Goal: Transaction & Acquisition: Purchase product/service

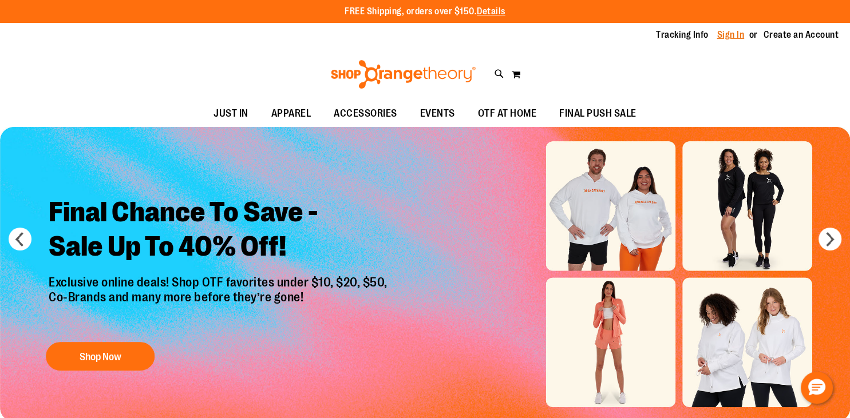
click at [731, 35] on link "Sign In" at bounding box center [730, 35] width 27 height 13
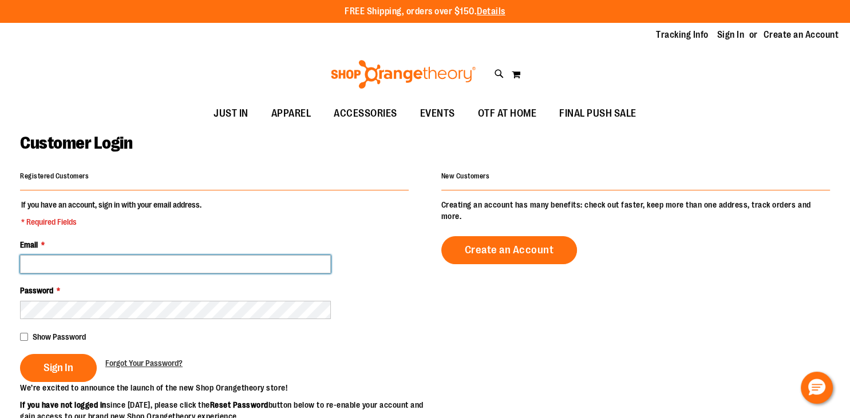
click at [49, 256] on input "Email *" at bounding box center [175, 264] width 311 height 18
type input "**********"
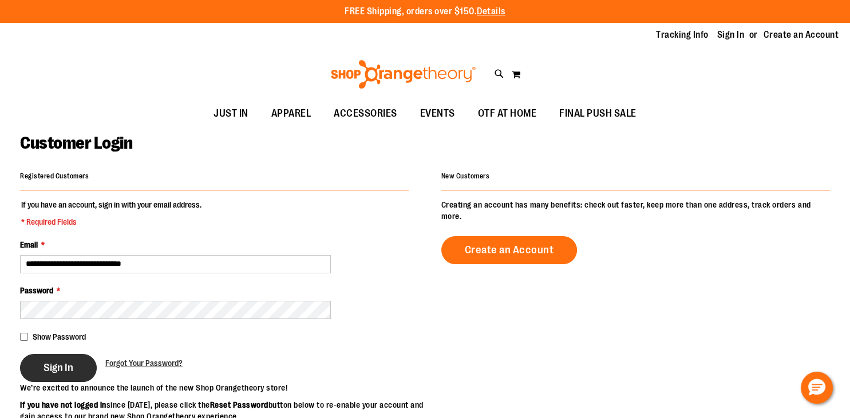
click at [47, 358] on button "Sign In" at bounding box center [58, 368] width 77 height 28
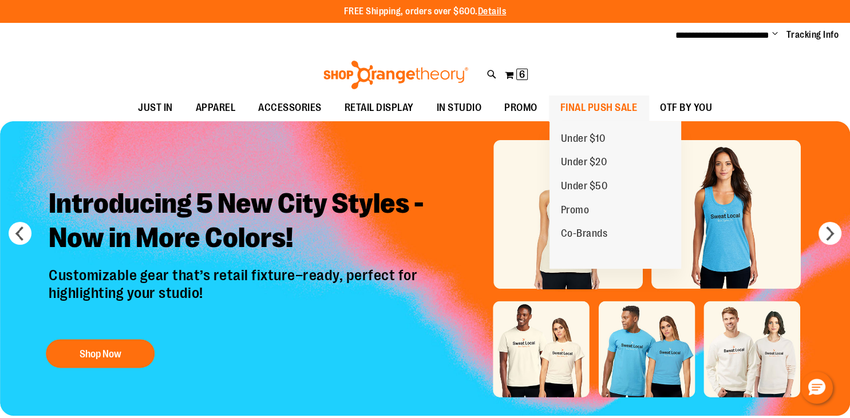
click at [569, 109] on span "FINAL PUSH SALE" at bounding box center [598, 108] width 77 height 26
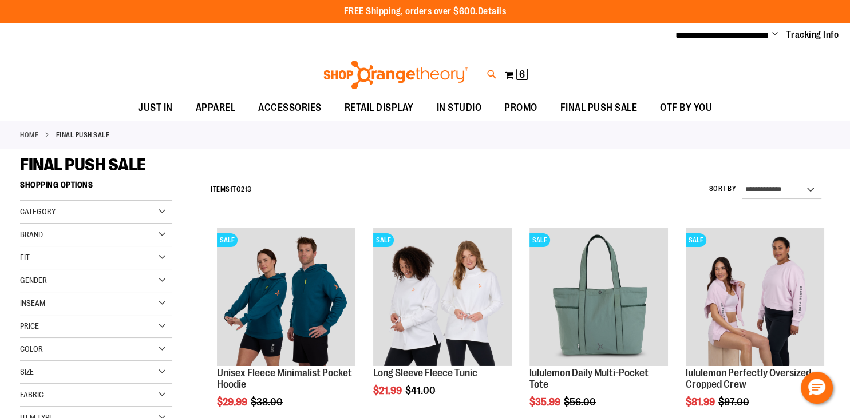
click at [493, 76] on icon at bounding box center [492, 74] width 10 height 13
click at [362, 68] on input "Search" at bounding box center [425, 65] width 673 height 38
click at [290, 139] on div "Long Sleeve Recovery Tee $6.99 58% Cotton / 38% Recycled Polyester / 4%..." at bounding box center [245, 143] width 161 height 37
type input "*******"
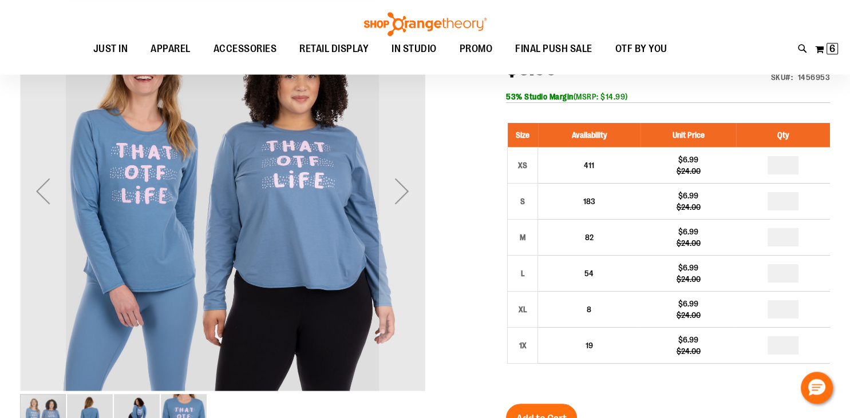
scroll to position [172, 0]
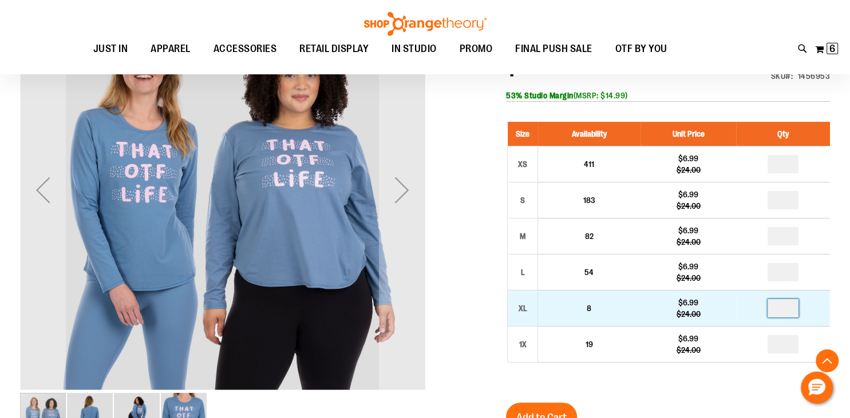
click at [789, 310] on input "number" at bounding box center [783, 308] width 31 height 18
type input "*"
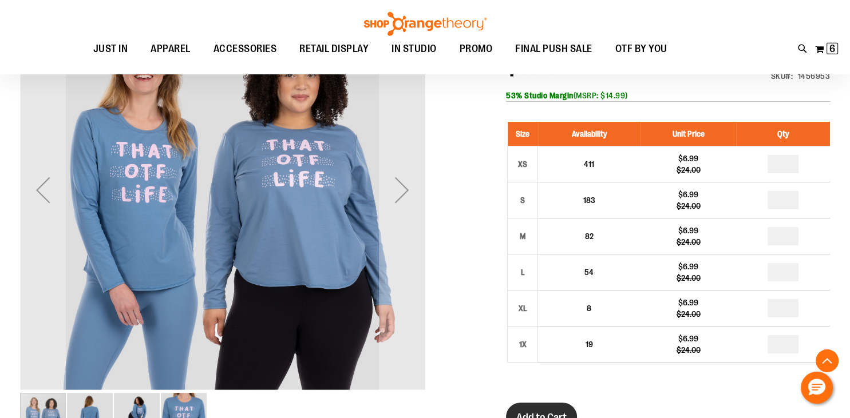
click at [556, 412] on span "Add to Cart" at bounding box center [541, 418] width 50 height 13
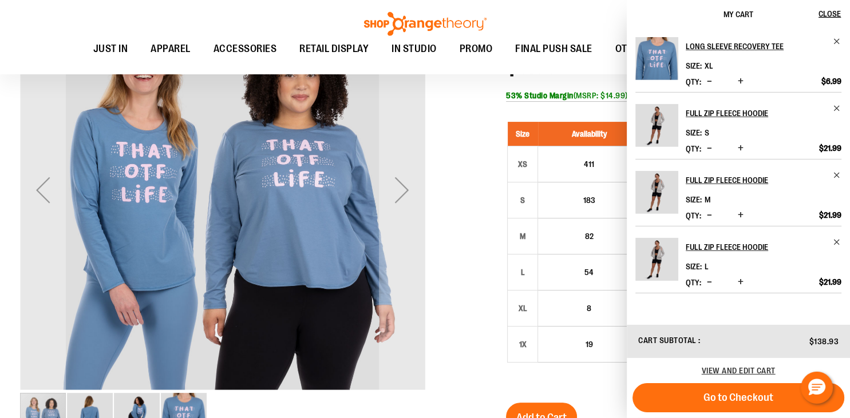
click at [465, 331] on div at bounding box center [425, 333] width 810 height 693
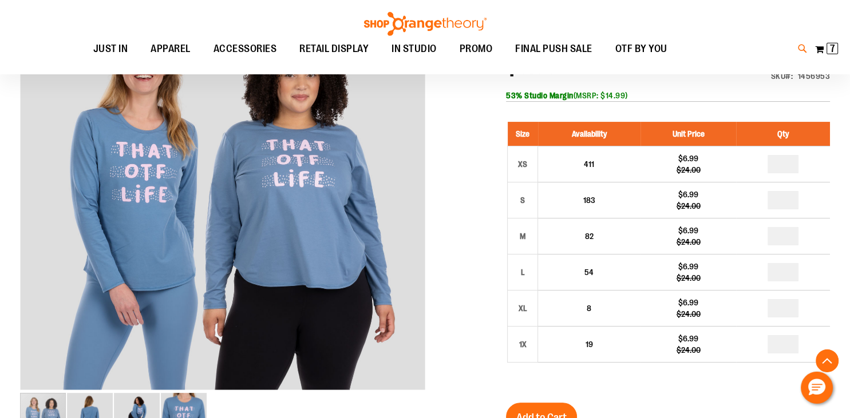
click at [802, 48] on icon at bounding box center [803, 48] width 10 height 13
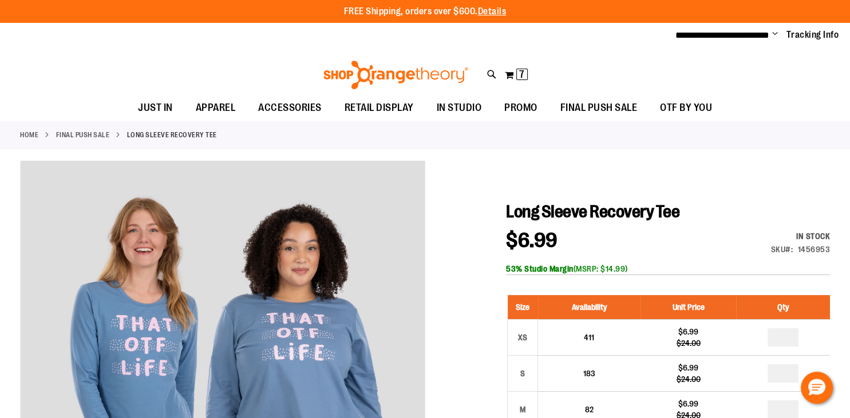
click at [333, 64] on input "Search" at bounding box center [425, 65] width 673 height 38
type input "*******"
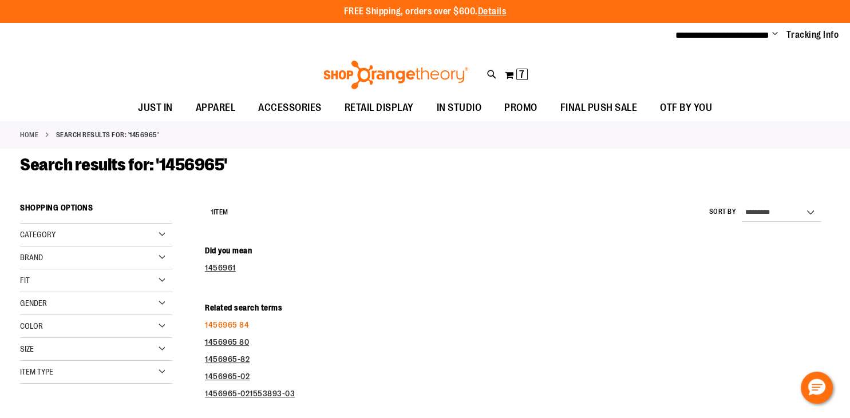
click at [239, 327] on link "1456965 84" at bounding box center [227, 325] width 44 height 9
click at [242, 324] on link "1456965 84" at bounding box center [227, 325] width 44 height 9
click at [234, 339] on link "1456965 80" at bounding box center [227, 342] width 44 height 9
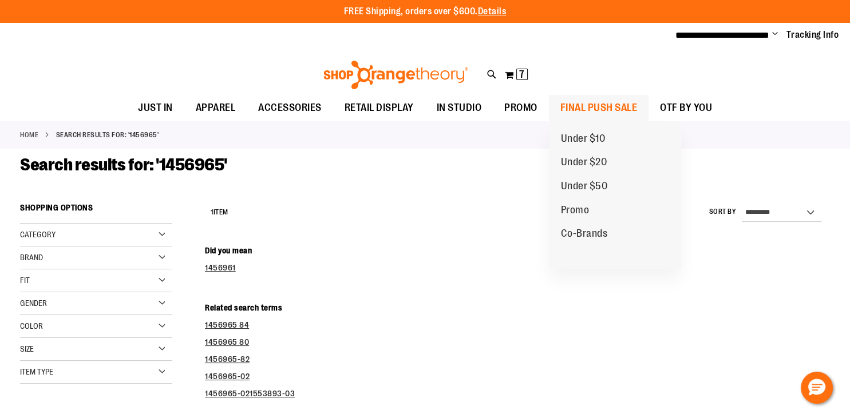
click at [578, 114] on span "FINAL PUSH SALE" at bounding box center [598, 108] width 77 height 26
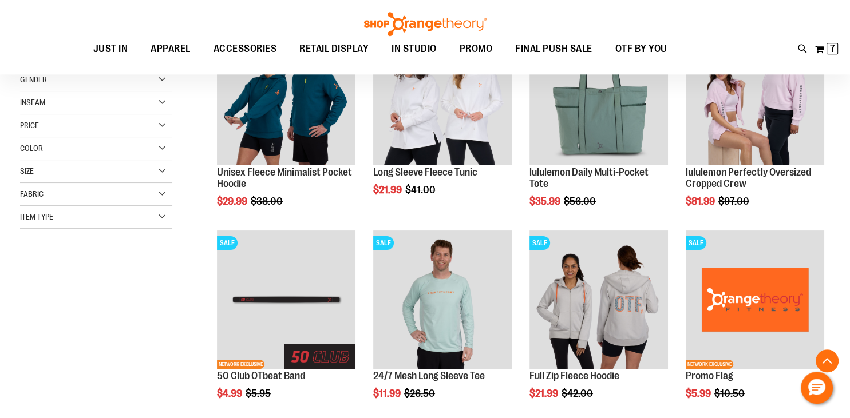
scroll to position [211, 0]
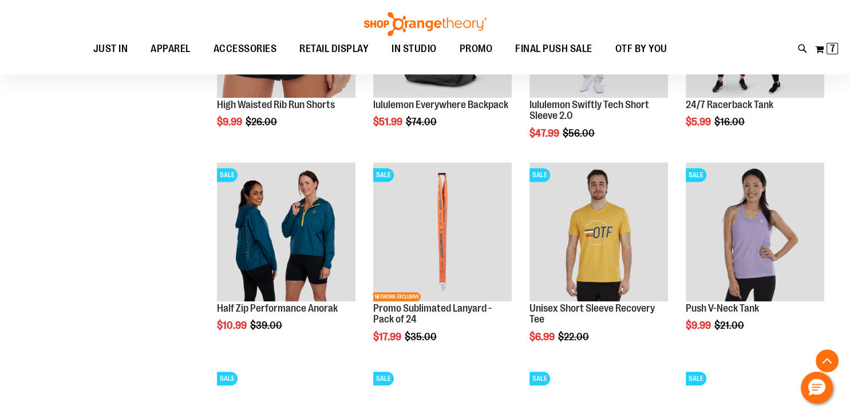
scroll to position [725, 0]
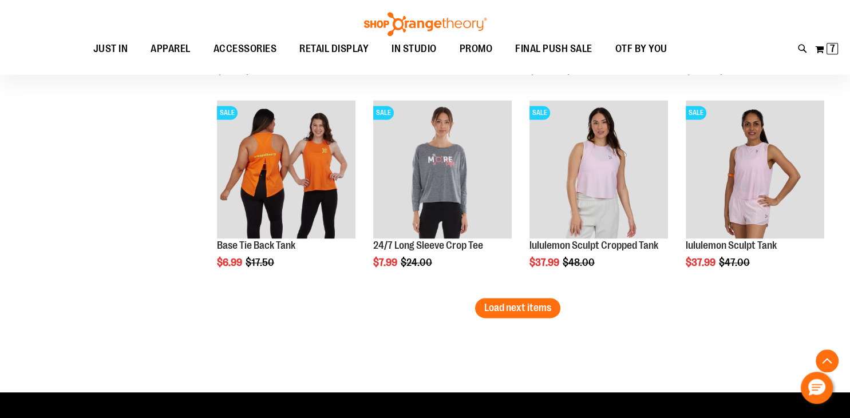
scroll to position [1791, 0]
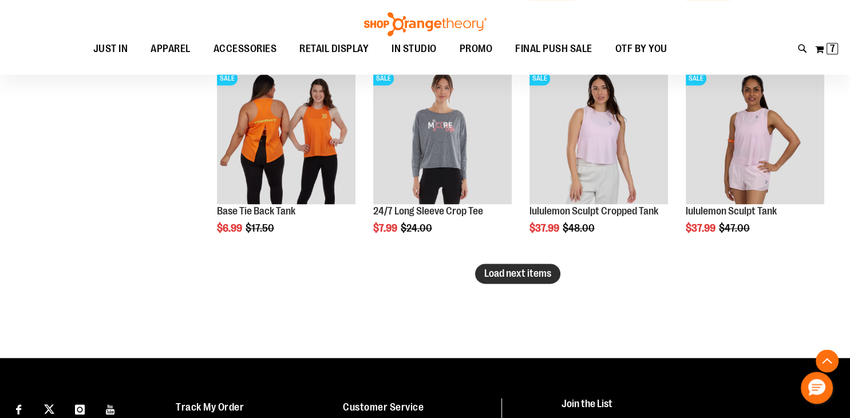
click at [508, 276] on span "Load next items" at bounding box center [517, 273] width 67 height 11
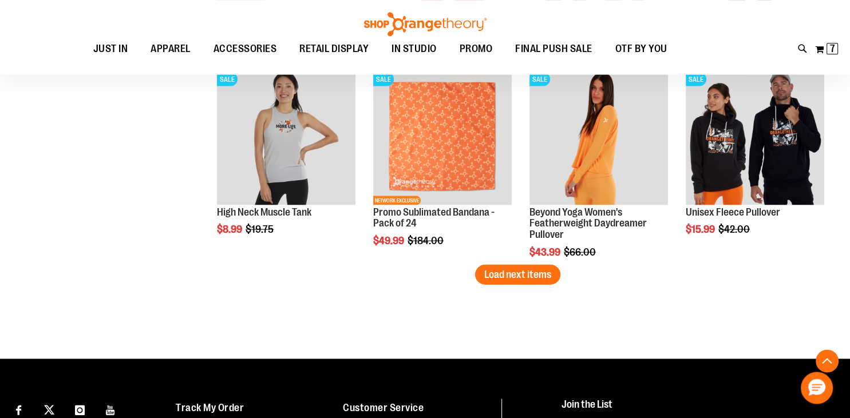
scroll to position [2405, 0]
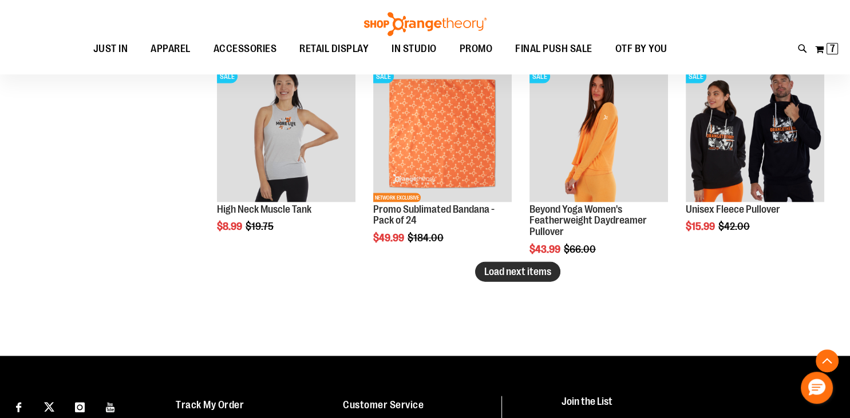
click at [496, 273] on span "Load next items" at bounding box center [517, 271] width 67 height 11
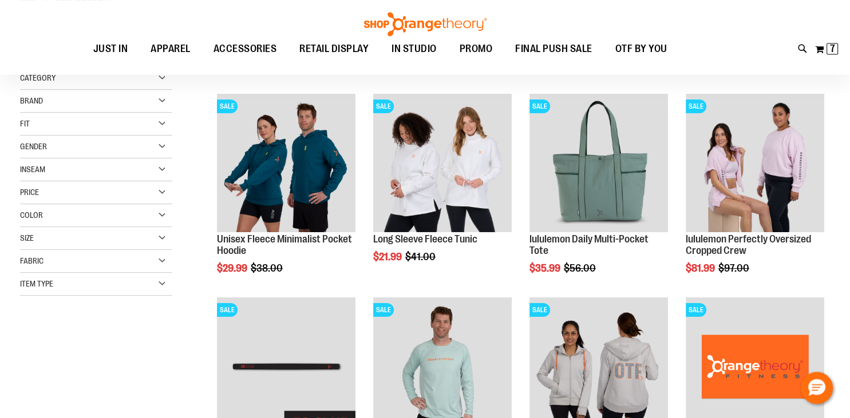
scroll to position [113, 0]
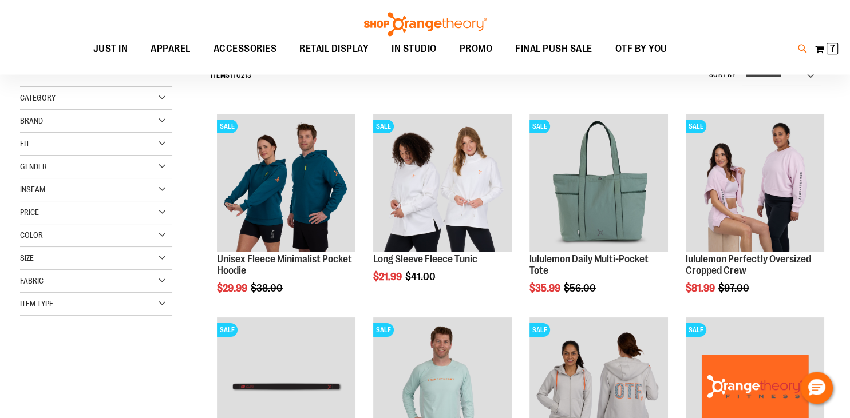
click at [799, 48] on icon at bounding box center [803, 48] width 10 height 13
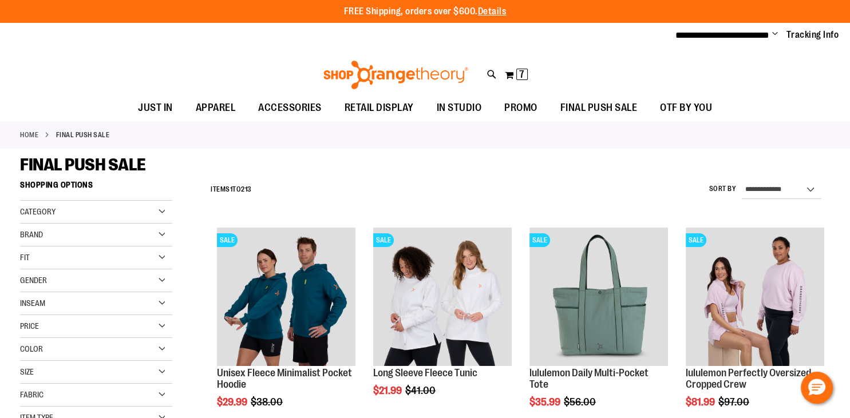
click at [295, 157] on div "Search Popular Suggestions Advanced Search # Type at least 3 character to searc…" at bounding box center [425, 232] width 673 height 373
click at [294, 66] on input "Search" at bounding box center [425, 65] width 673 height 38
click at [832, 21] on link at bounding box center [836, 18] width 18 height 25
click at [159, 231] on div "Brand" at bounding box center [96, 235] width 152 height 23
click at [29, 304] on link "Orangetheory" at bounding box center [90, 306] width 147 height 12
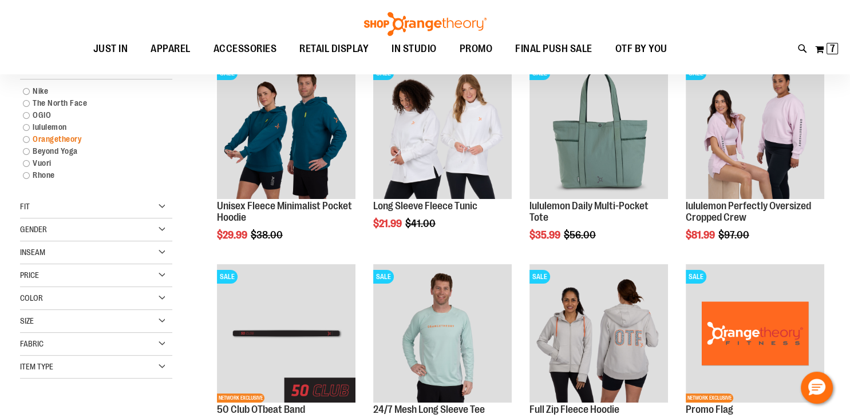
scroll to position [174, 0]
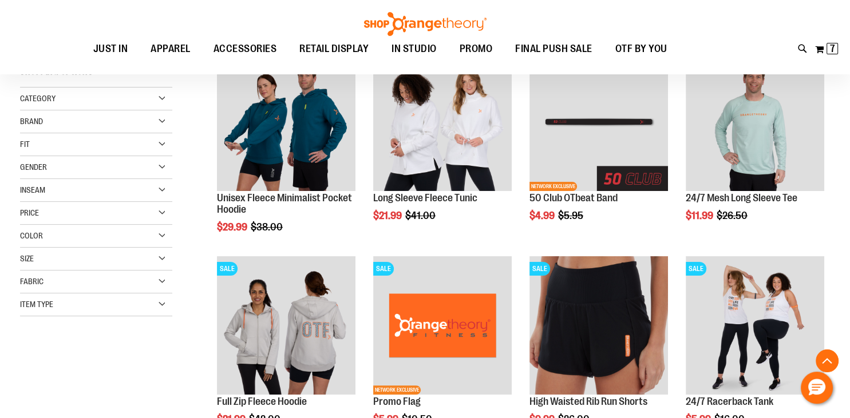
click at [163, 303] on div "Item Type" at bounding box center [96, 305] width 152 height 23
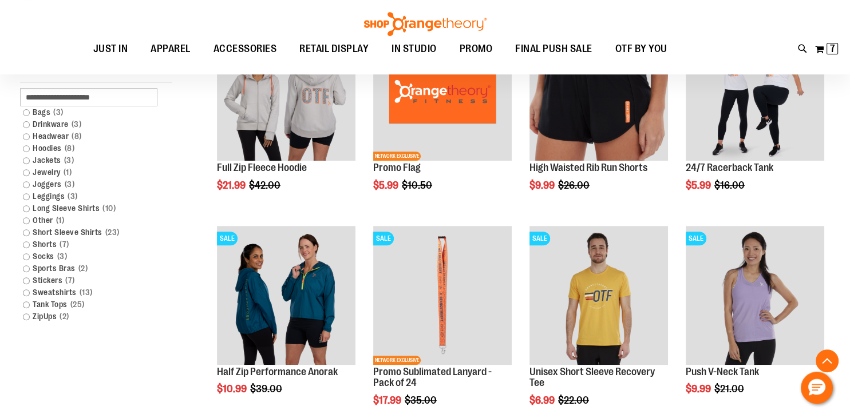
scroll to position [410, 0]
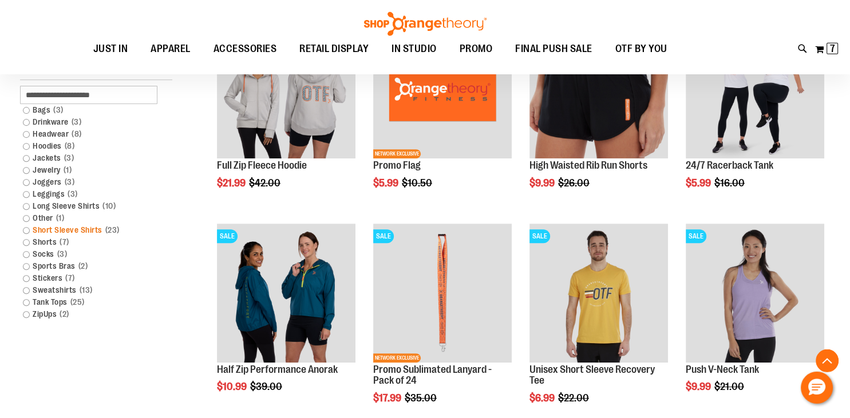
click at [26, 230] on link "Short Sleeve Shirts 23 items" at bounding box center [90, 230] width 147 height 12
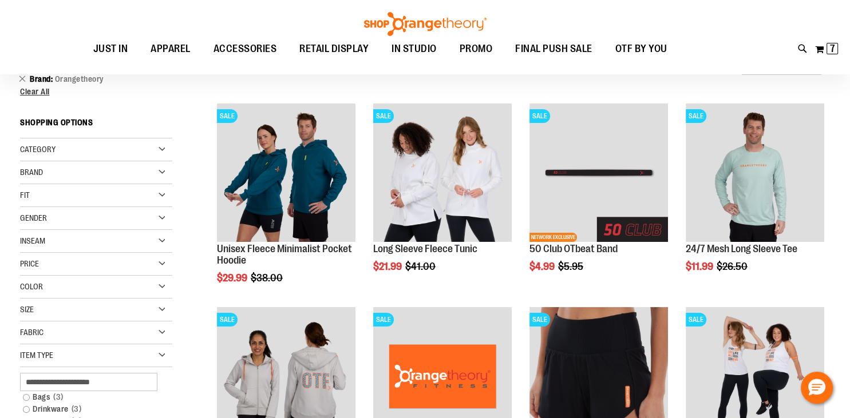
scroll to position [100, 0]
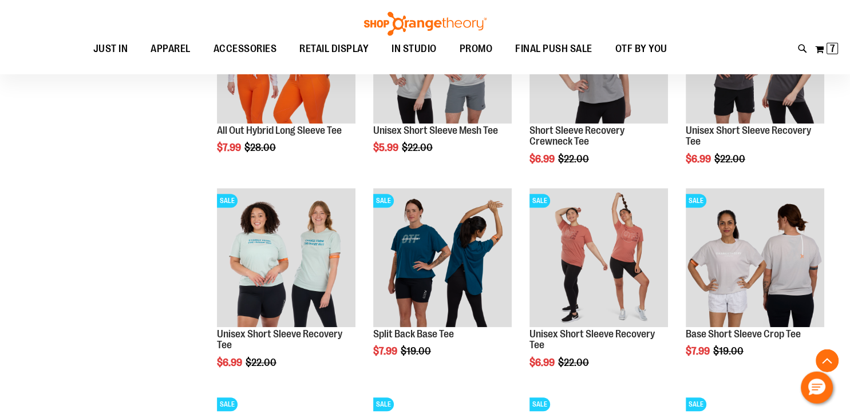
scroll to position [654, 0]
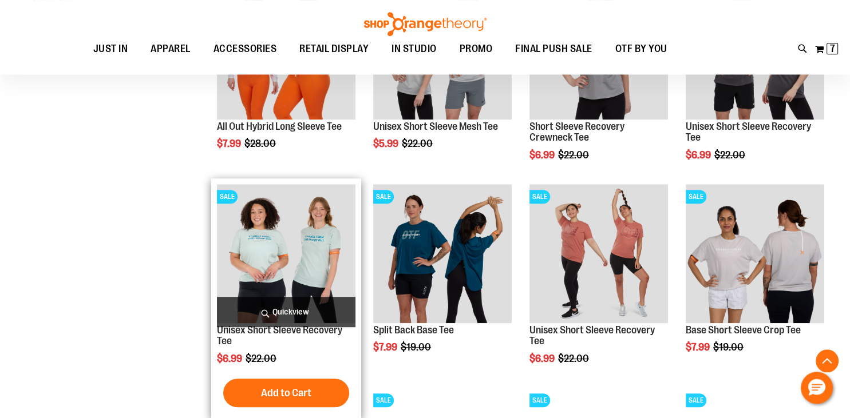
click at [291, 304] on span "Quickview" at bounding box center [286, 312] width 139 height 30
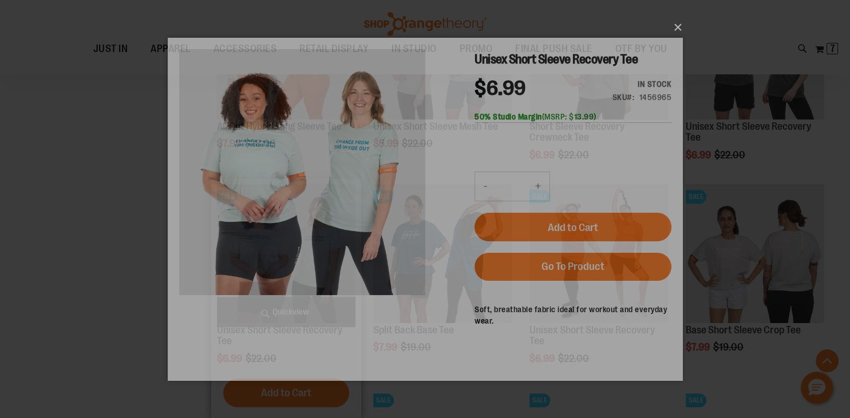
scroll to position [0, 0]
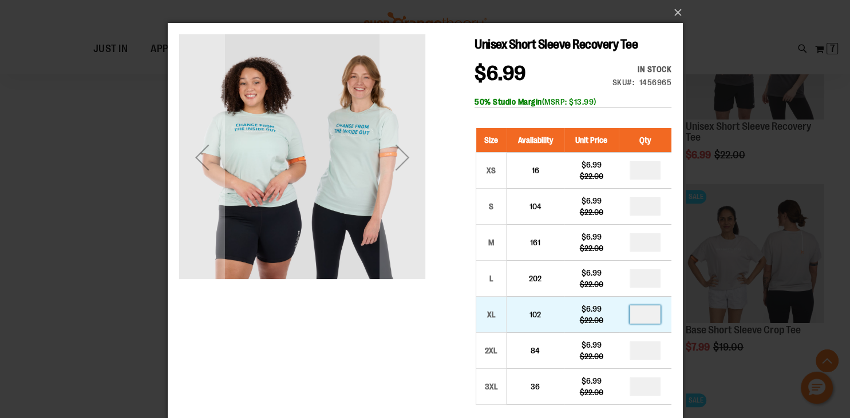
click at [650, 318] on input "number" at bounding box center [644, 315] width 31 height 18
type input "*"
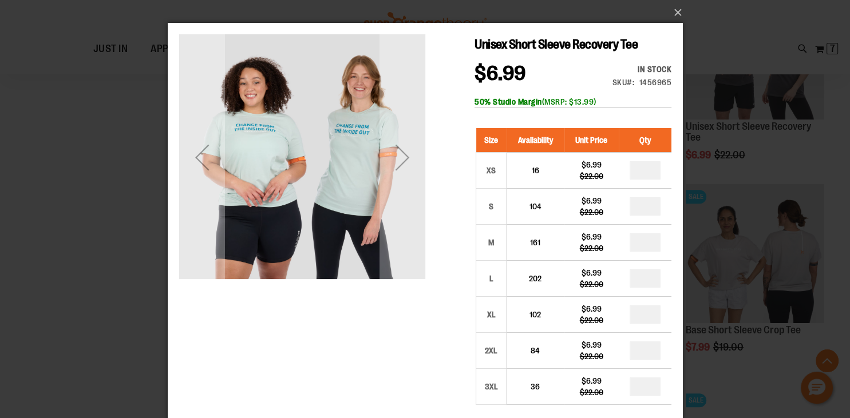
click at [702, 298] on div "×" at bounding box center [425, 209] width 850 height 418
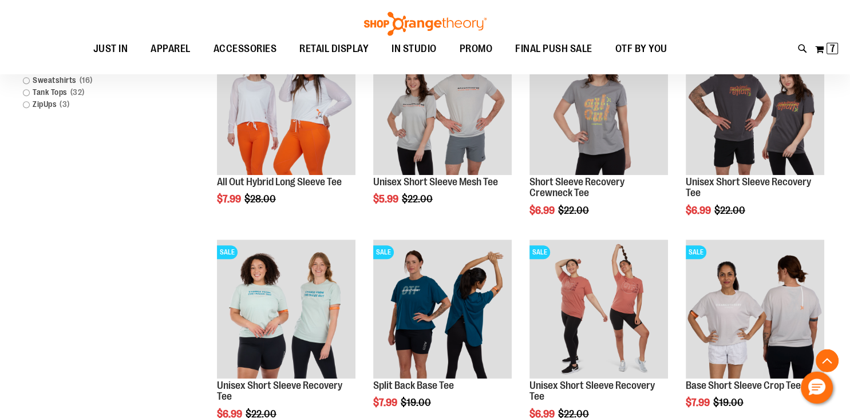
scroll to position [686, 0]
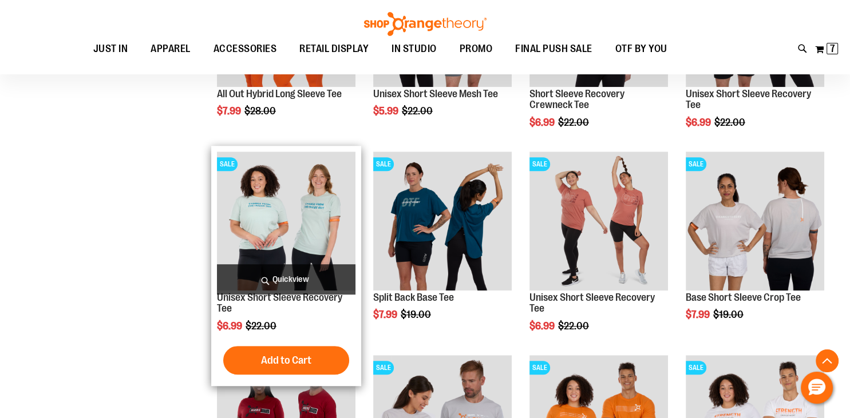
click at [294, 242] on img "product" at bounding box center [286, 221] width 139 height 139
click at [290, 248] on img "product" at bounding box center [286, 221] width 139 height 139
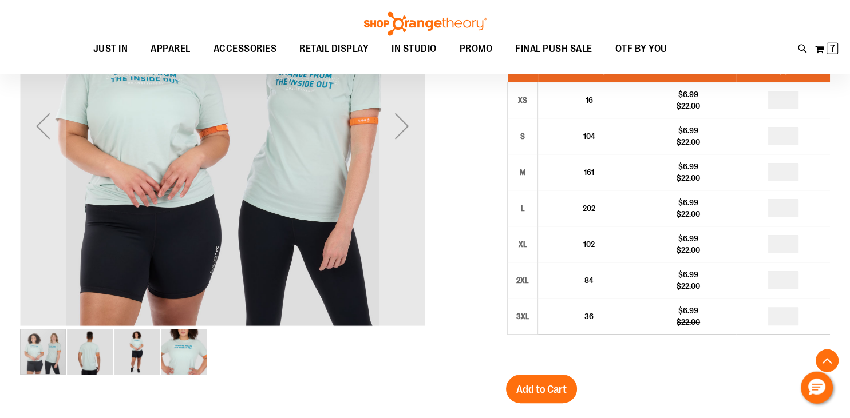
scroll to position [264, 0]
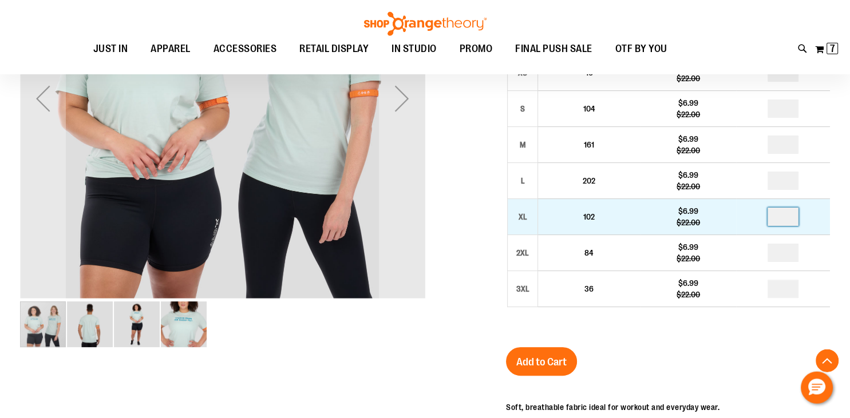
click at [796, 215] on input "number" at bounding box center [783, 217] width 31 height 18
type input "*"
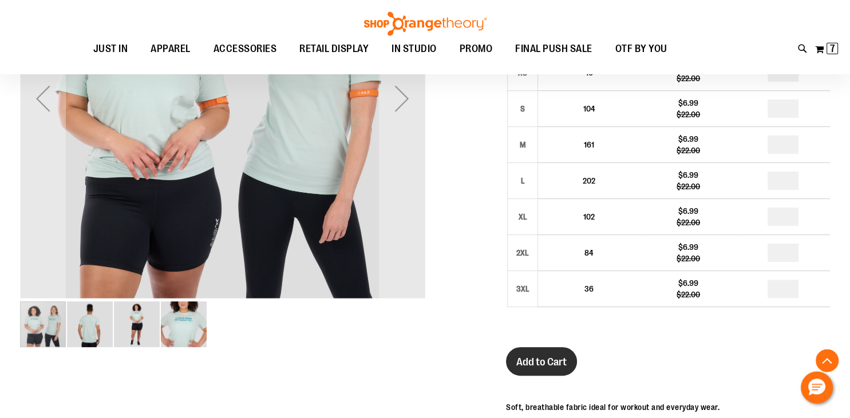
click at [549, 357] on span "Add to Cart" at bounding box center [541, 362] width 50 height 13
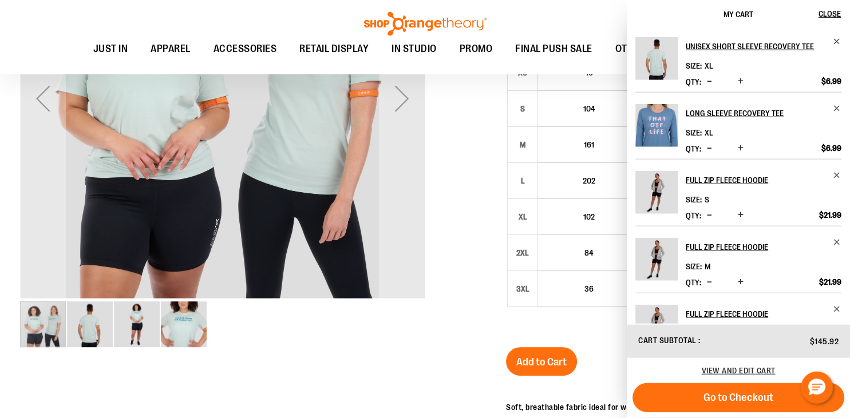
click at [360, 380] on div at bounding box center [425, 255] width 810 height 718
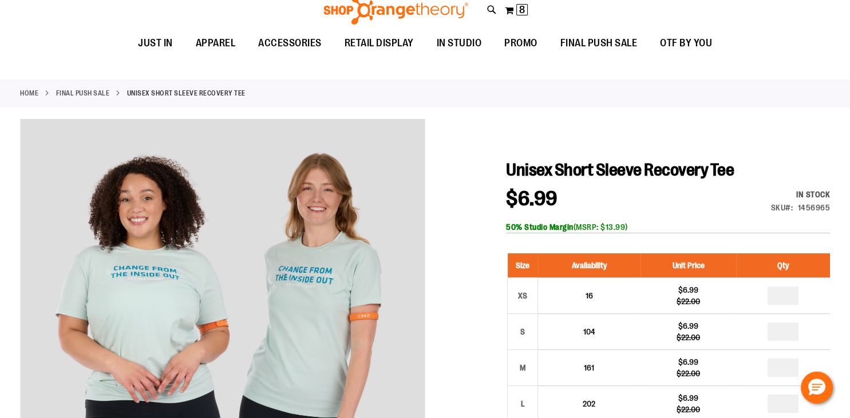
scroll to position [0, 0]
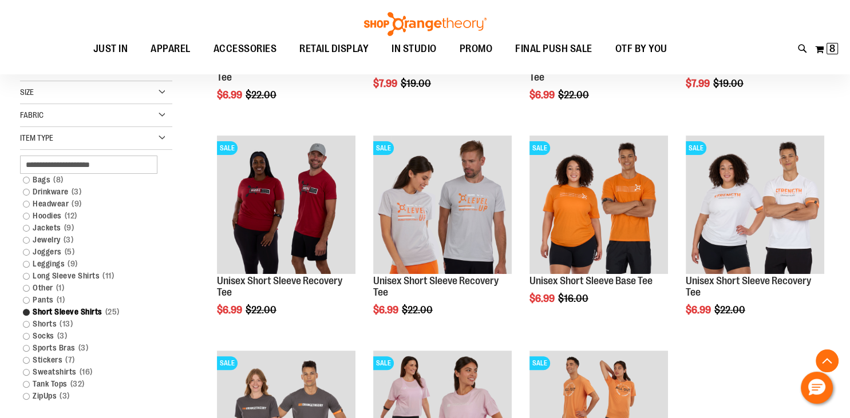
scroll to position [304, 0]
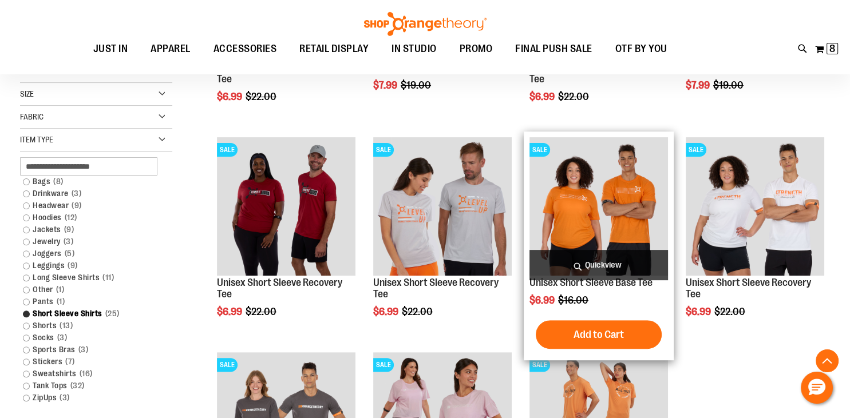
click at [564, 197] on img "product" at bounding box center [598, 206] width 139 height 139
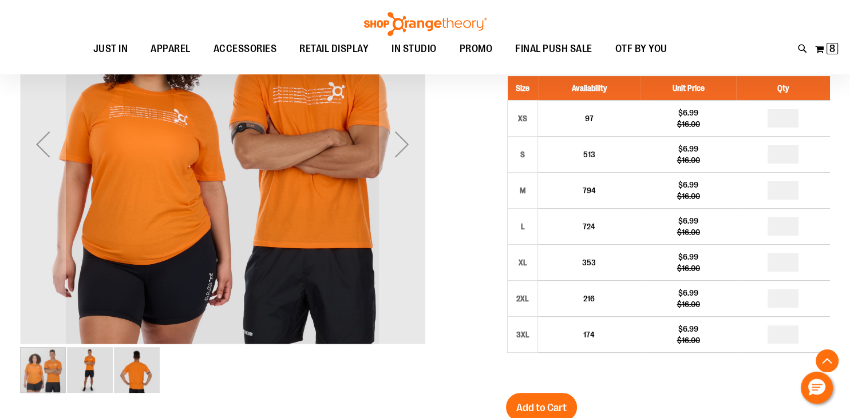
scroll to position [227, 0]
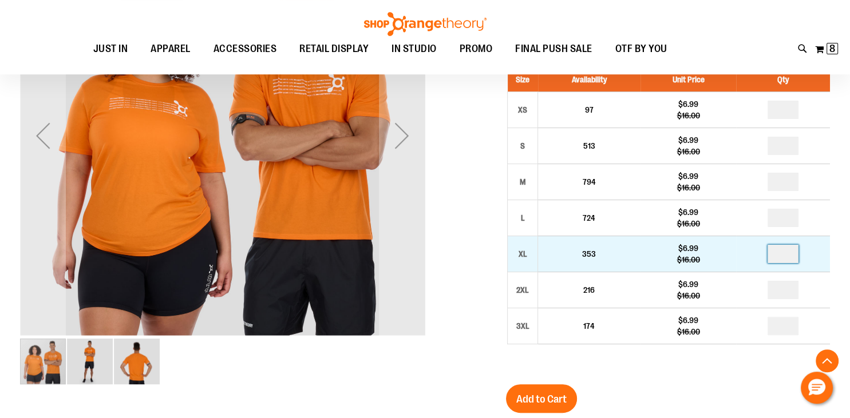
click at [786, 252] on input "number" at bounding box center [783, 254] width 31 height 18
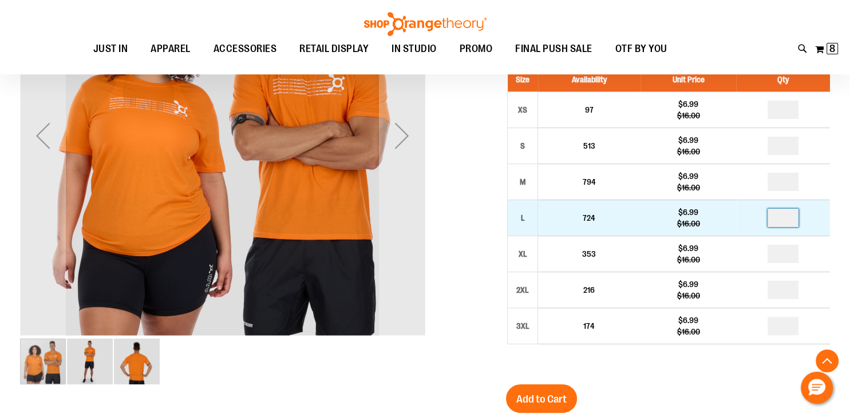
type input "*"
click at [788, 219] on input "number" at bounding box center [783, 218] width 31 height 18
type input "*"
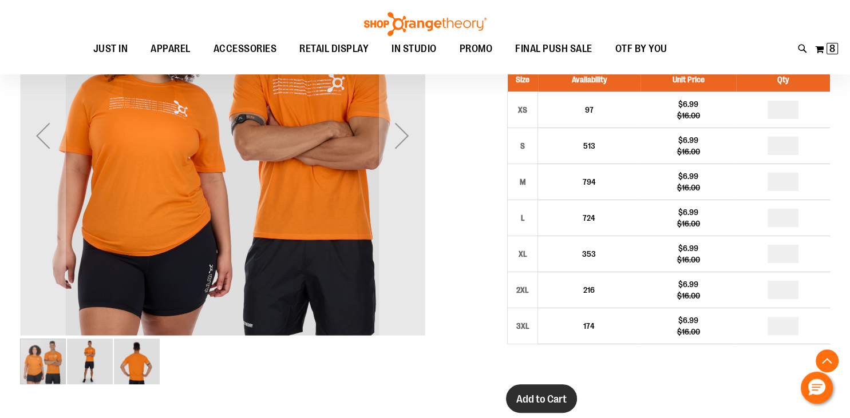
click at [550, 396] on span "Add to Cart" at bounding box center [541, 399] width 50 height 13
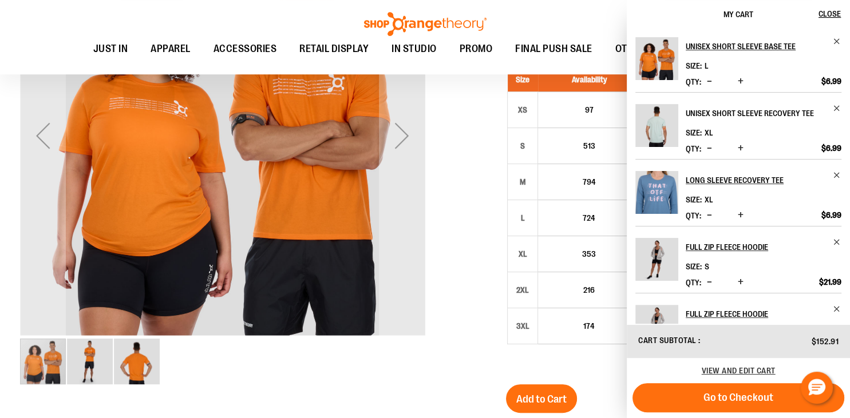
click at [717, 113] on h2 "Unisex Short Sleeve Recovery Tee" at bounding box center [756, 113] width 140 height 18
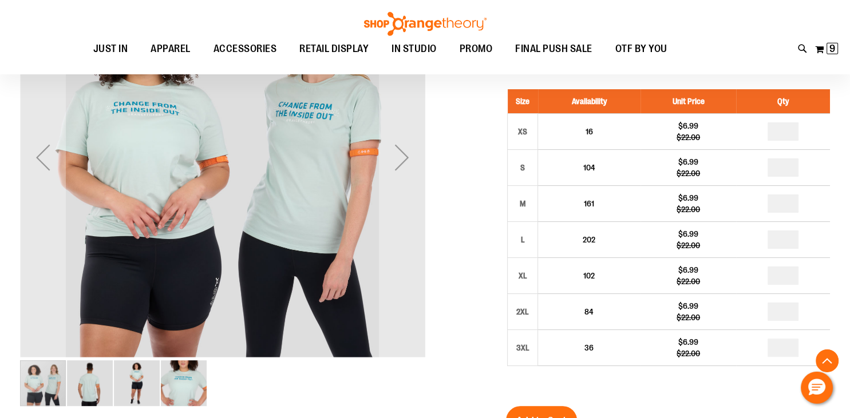
scroll to position [212, 0]
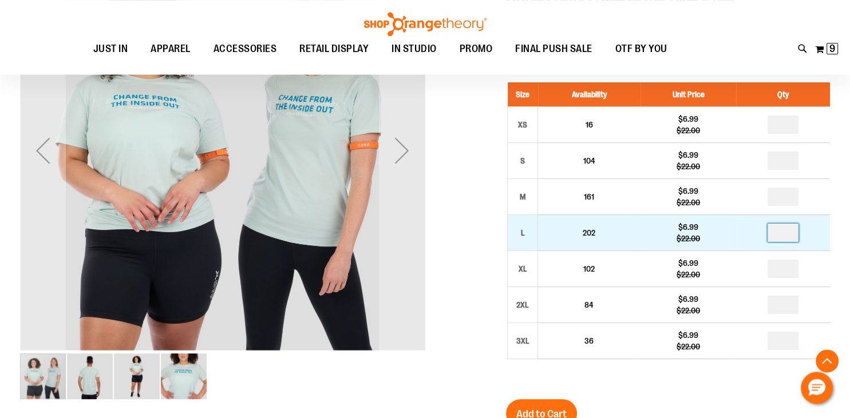
click at [788, 232] on input "number" at bounding box center [783, 233] width 31 height 18
type input "*"
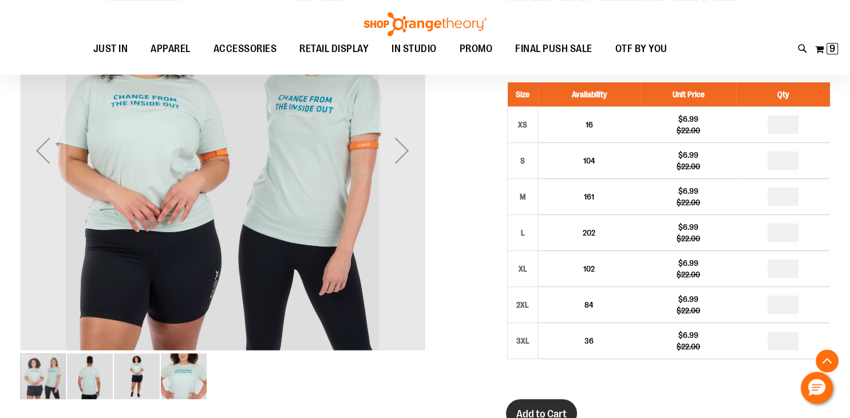
click at [556, 412] on span "Add to Cart" at bounding box center [541, 414] width 50 height 13
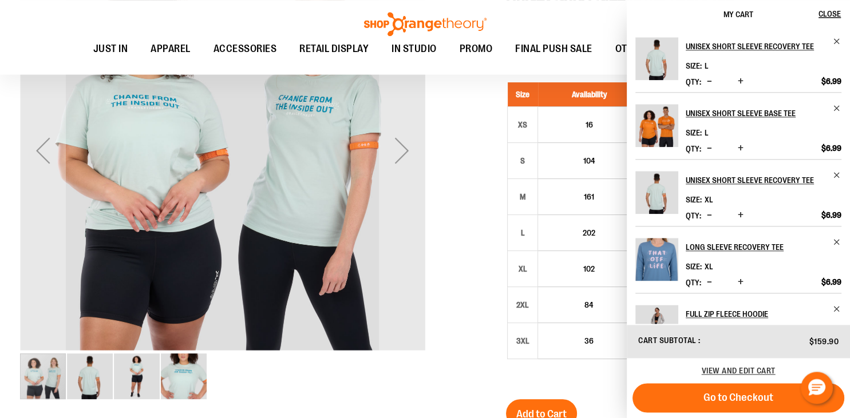
click at [708, 214] on span "Decrease product quantity" at bounding box center [709, 214] width 5 height 11
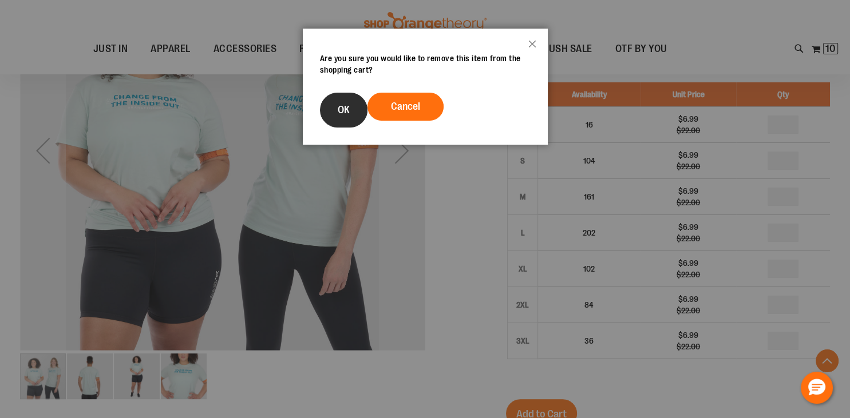
click at [346, 110] on span "OK" at bounding box center [344, 109] width 12 height 11
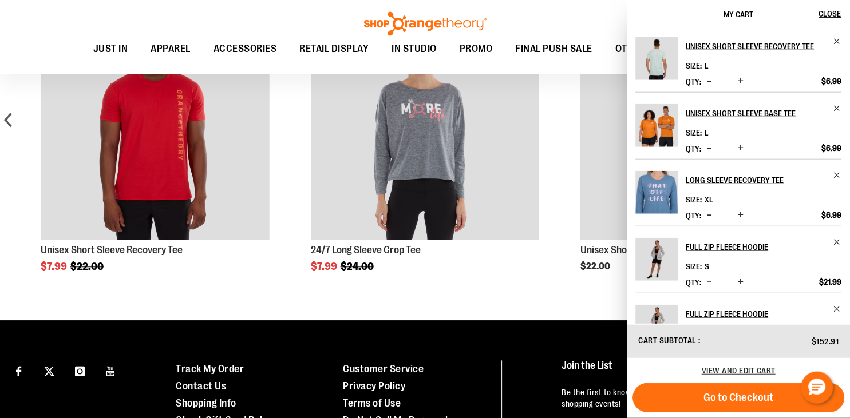
scroll to position [927, 0]
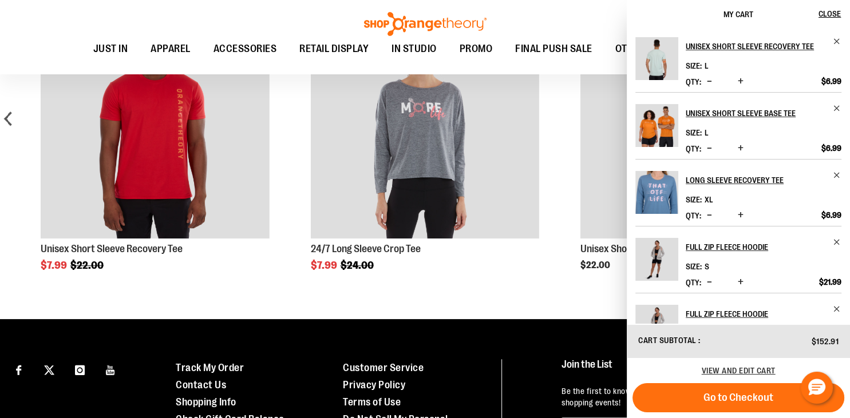
click at [742, 279] on span "Increase product quantity" at bounding box center [741, 281] width 6 height 11
click at [843, 292] on div "Unisex Short Sleeve Recovery Tee Size L *" at bounding box center [738, 176] width 223 height 295
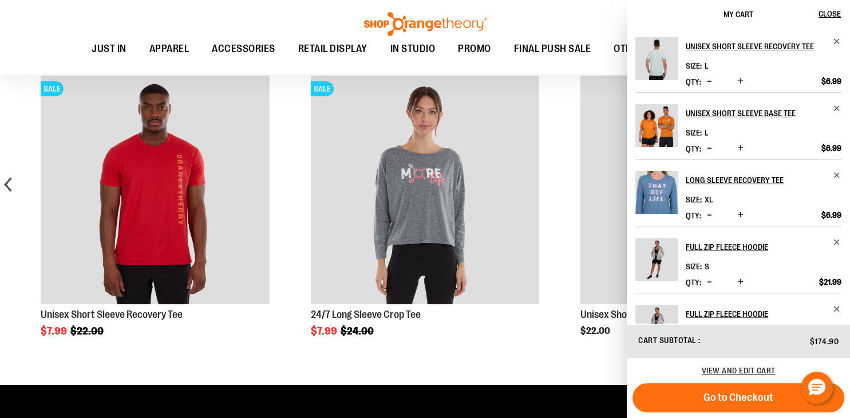
scroll to position [959, 0]
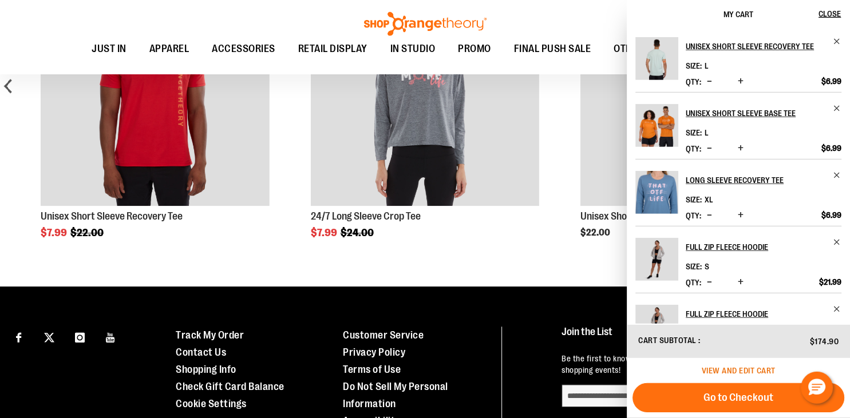
click at [753, 370] on span "View and edit cart" at bounding box center [739, 370] width 74 height 9
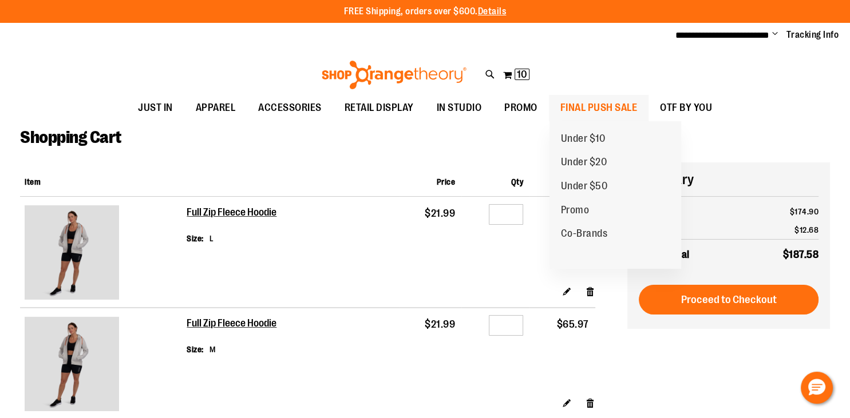
click at [603, 102] on span "FINAL PUSH SALE" at bounding box center [598, 108] width 77 height 26
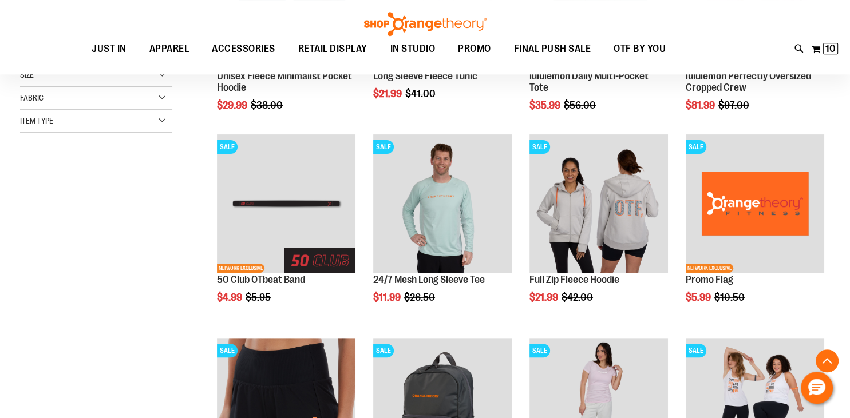
scroll to position [297, 0]
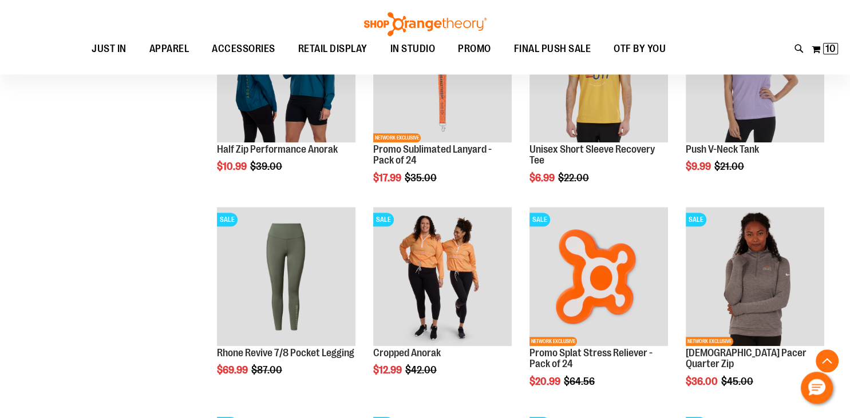
scroll to position [883, 0]
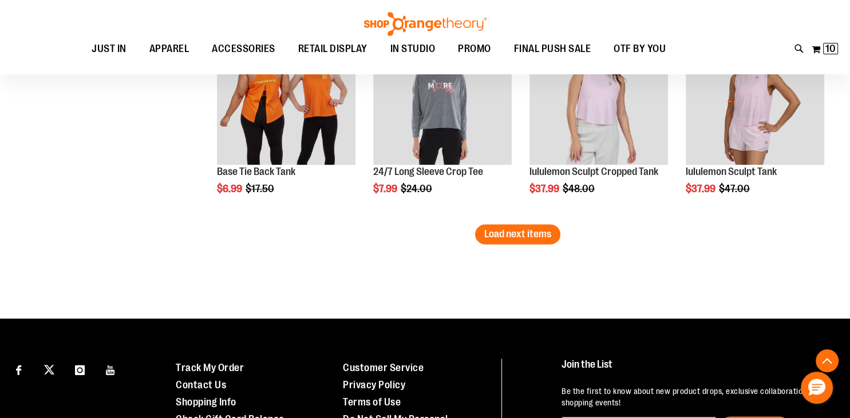
scroll to position [1852, 0]
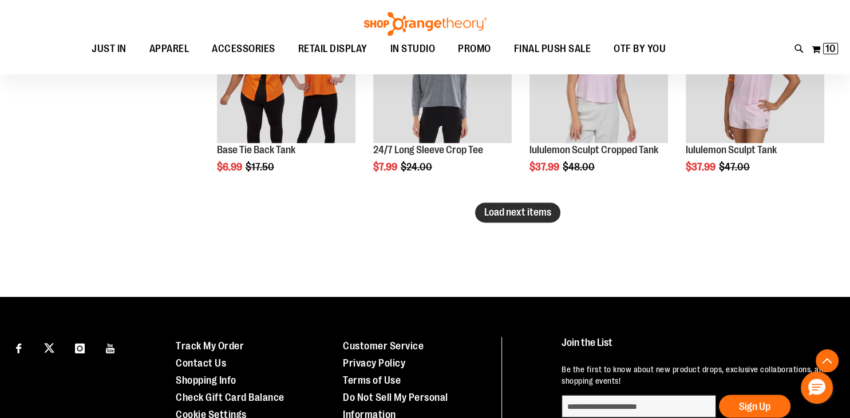
click at [504, 212] on span "Load next items" at bounding box center [517, 212] width 67 height 11
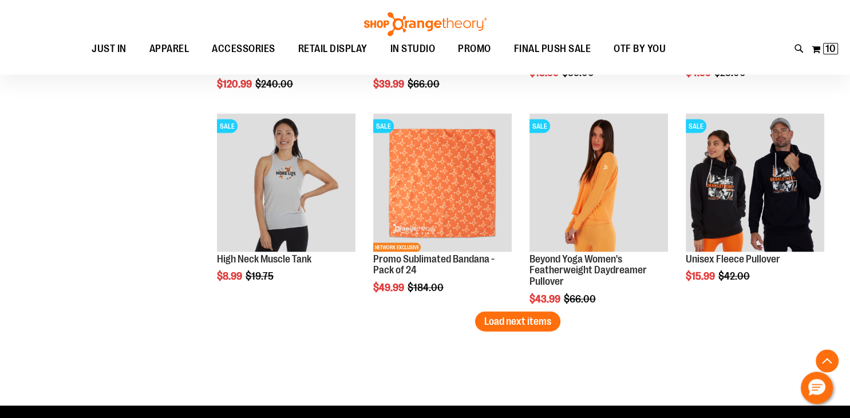
scroll to position [2368, 0]
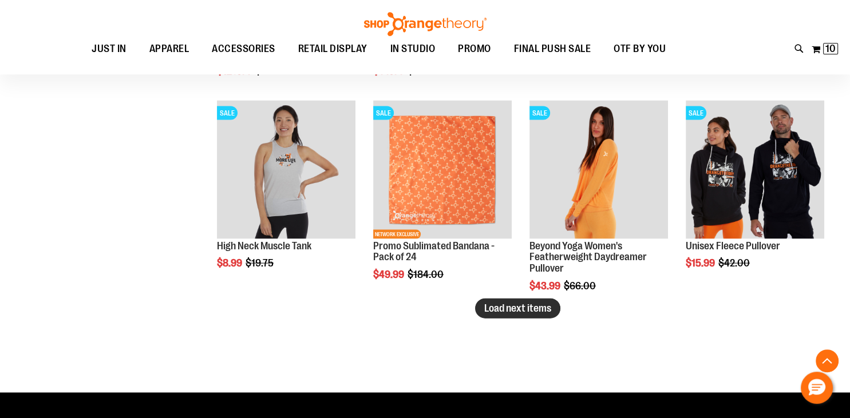
click at [514, 310] on span "Load next items" at bounding box center [517, 307] width 67 height 11
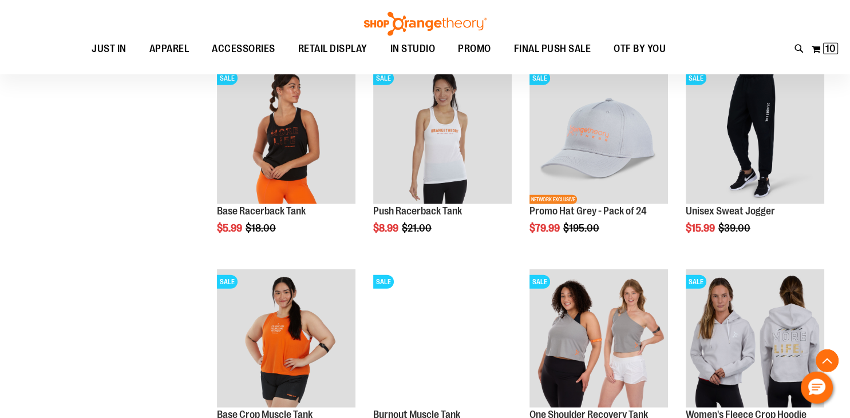
scroll to position [2703, 0]
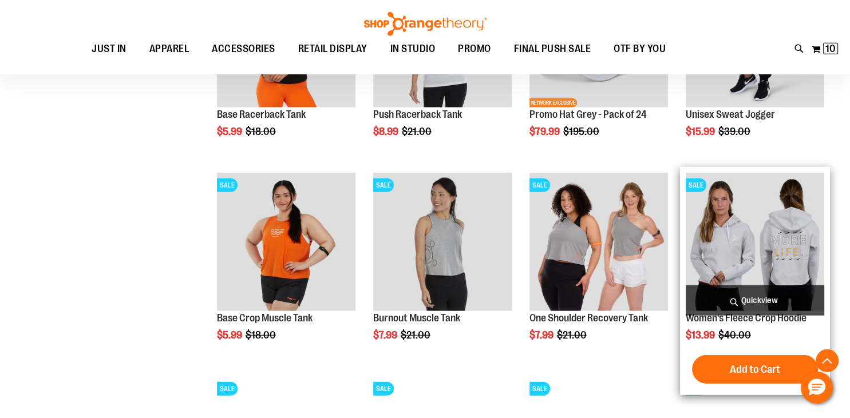
click at [743, 270] on img "product" at bounding box center [755, 242] width 139 height 139
click at [742, 279] on img "product" at bounding box center [755, 242] width 139 height 139
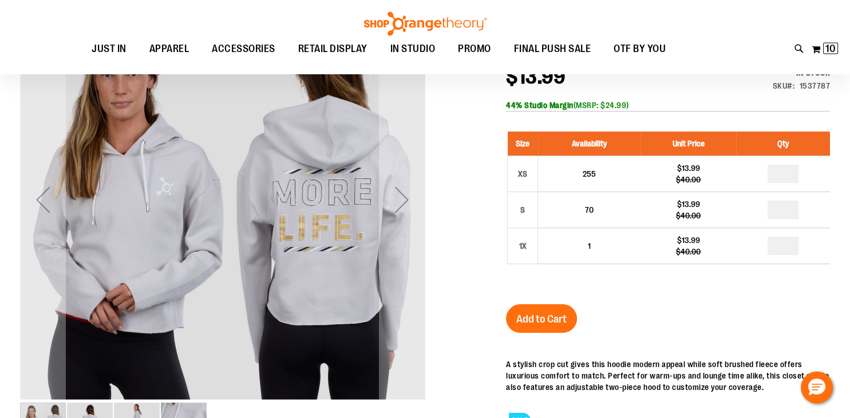
scroll to position [43, 0]
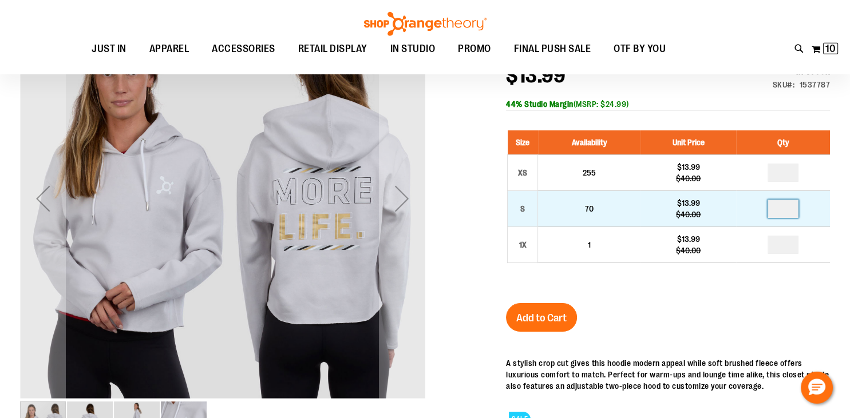
click at [792, 210] on input "number" at bounding box center [783, 209] width 31 height 18
type input "*"
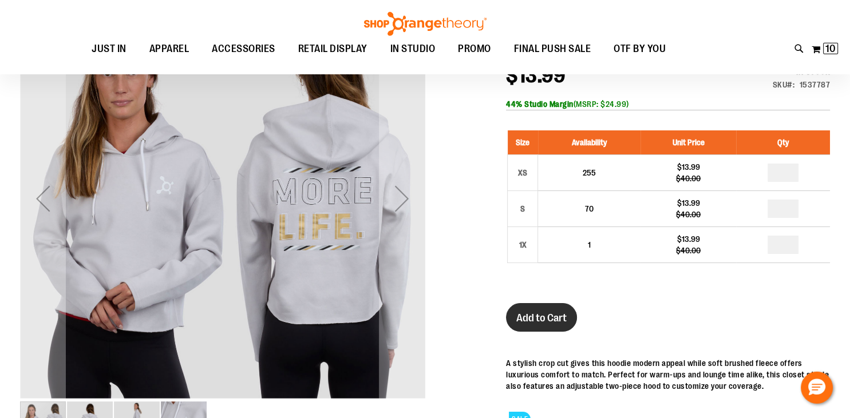
click at [542, 315] on span "Add to Cart" at bounding box center [541, 318] width 50 height 13
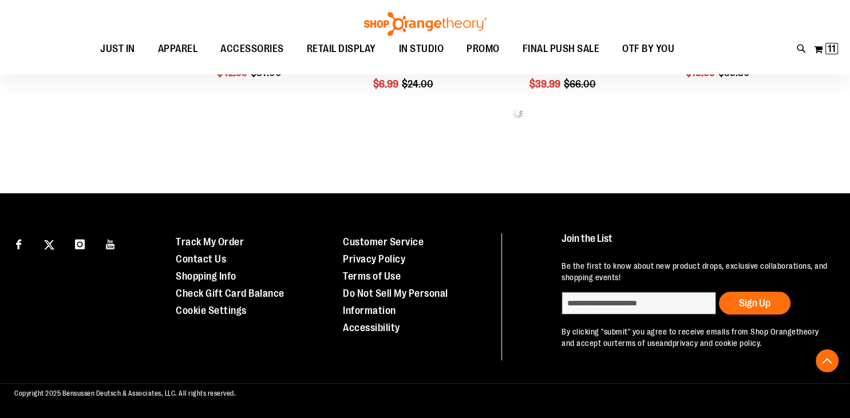
scroll to position [604, 0]
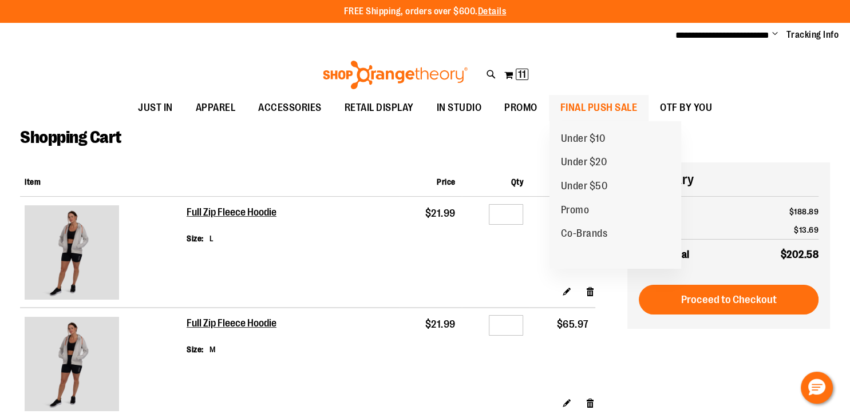
click at [620, 105] on span "FINAL PUSH SALE" at bounding box center [598, 108] width 77 height 26
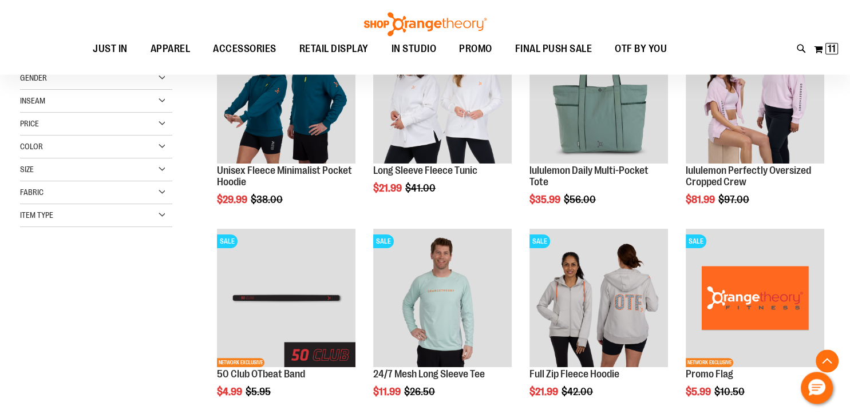
scroll to position [202, 0]
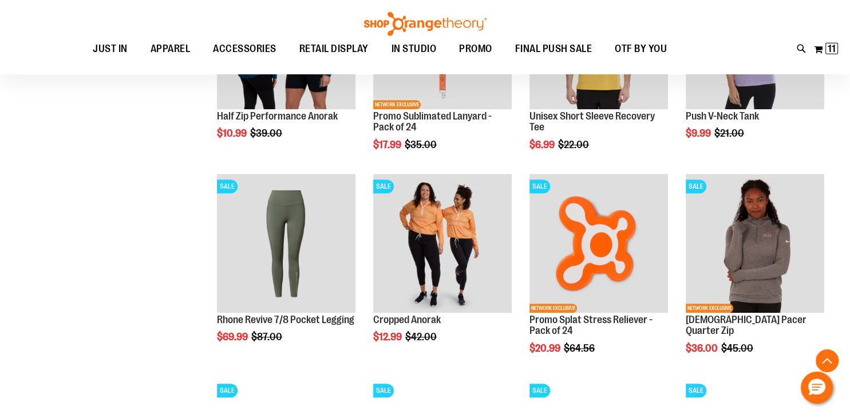
scroll to position [928, 0]
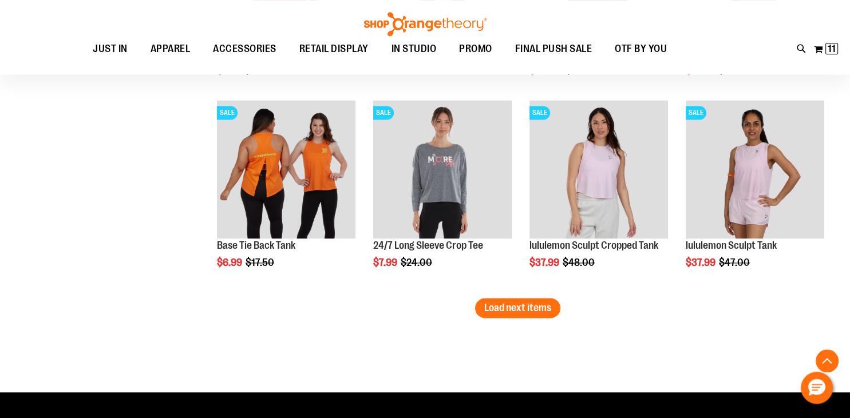
scroll to position [1794, 0]
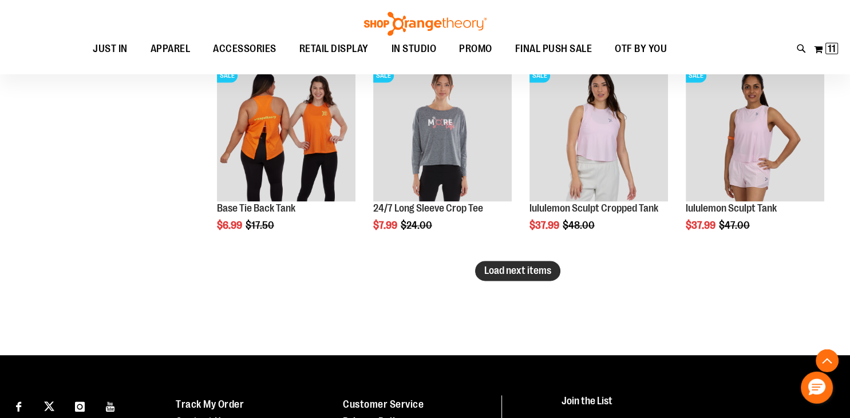
click at [541, 276] on span "Load next items" at bounding box center [517, 271] width 67 height 11
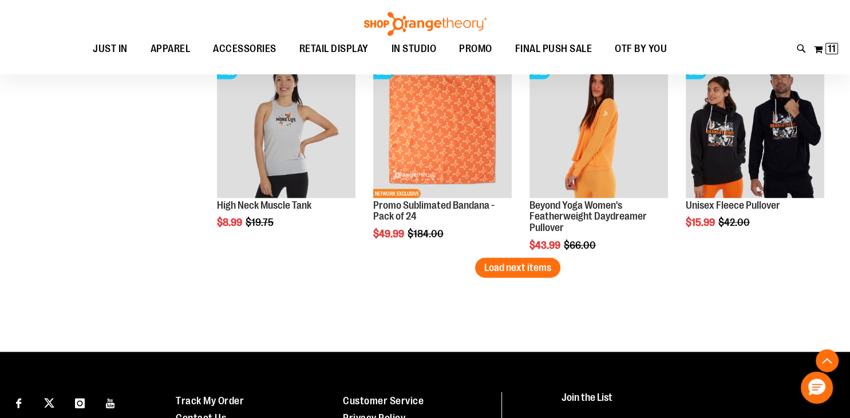
scroll to position [2418, 0]
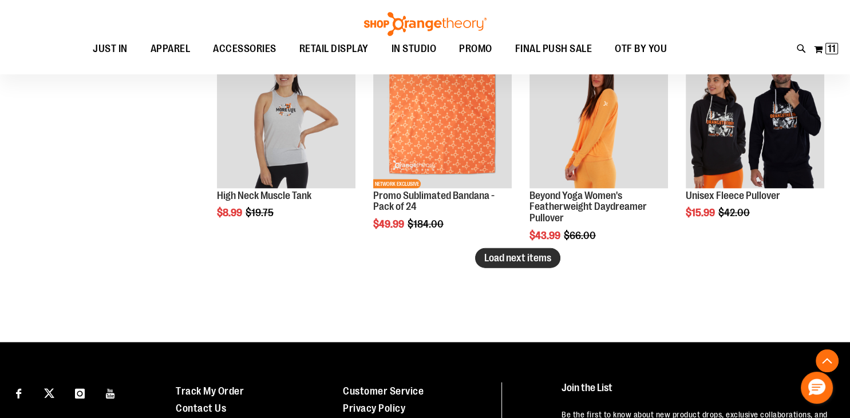
click at [515, 264] on button "Load next items" at bounding box center [517, 258] width 85 height 20
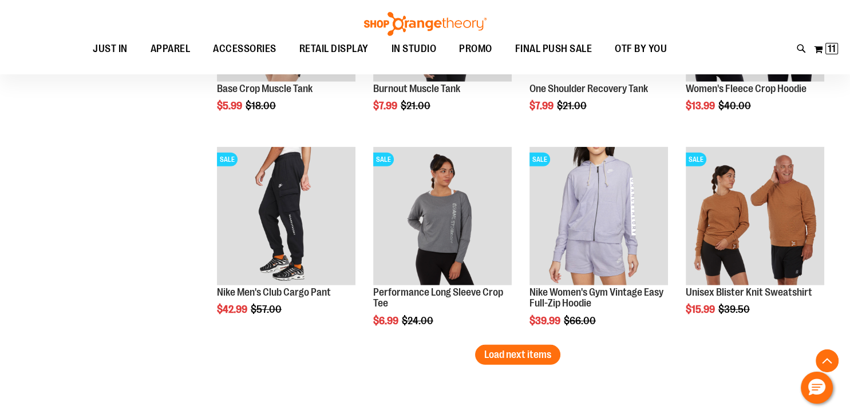
scroll to position [2937, 0]
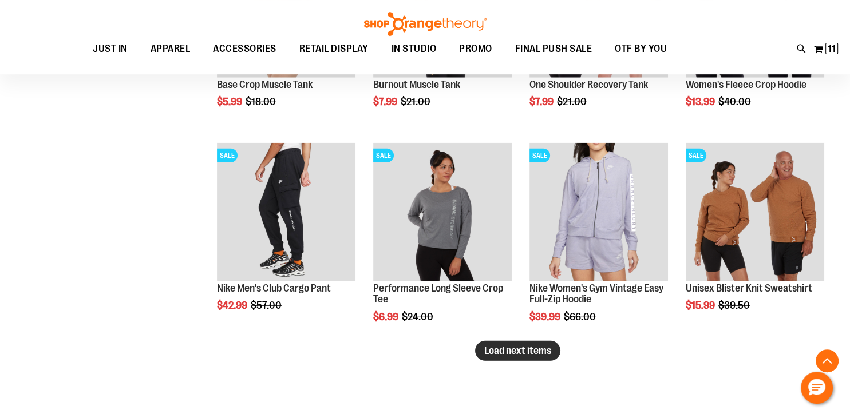
click at [502, 355] on span "Load next items" at bounding box center [517, 350] width 67 height 11
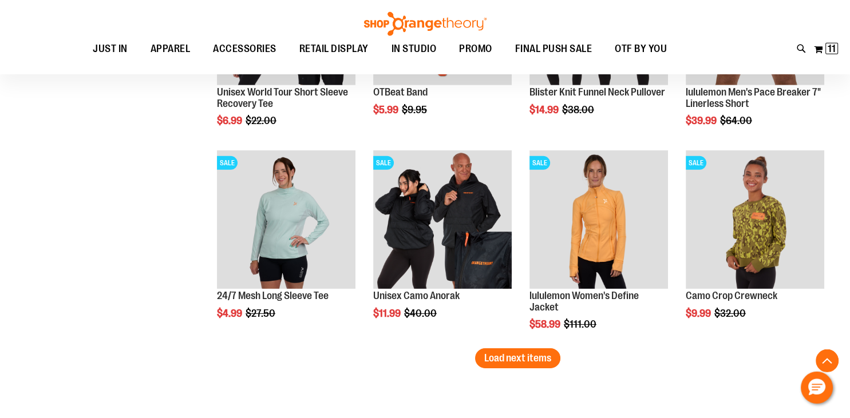
scroll to position [3546, 0]
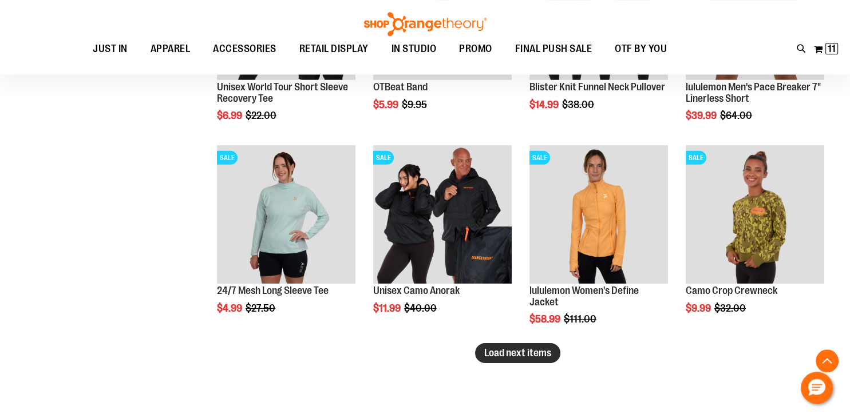
click at [489, 354] on span "Load next items" at bounding box center [517, 352] width 67 height 11
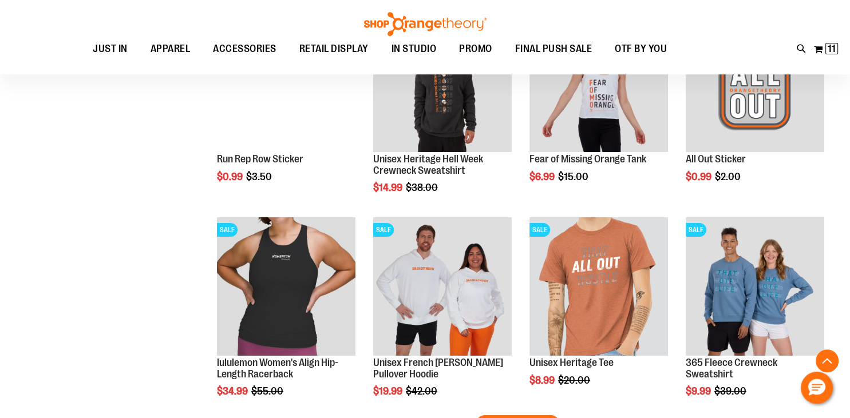
scroll to position [4160, 0]
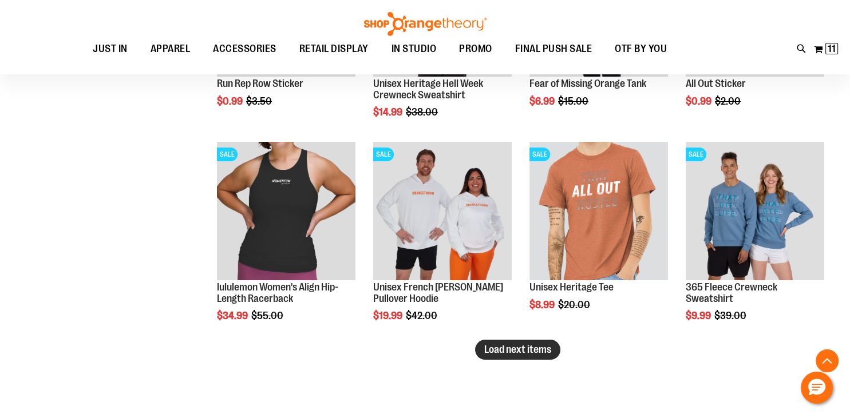
click at [519, 352] on span "Load next items" at bounding box center [517, 349] width 67 height 11
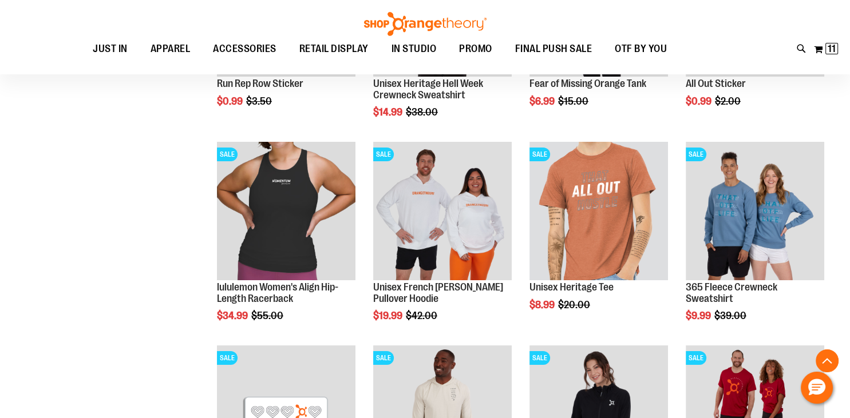
scroll to position [4345, 0]
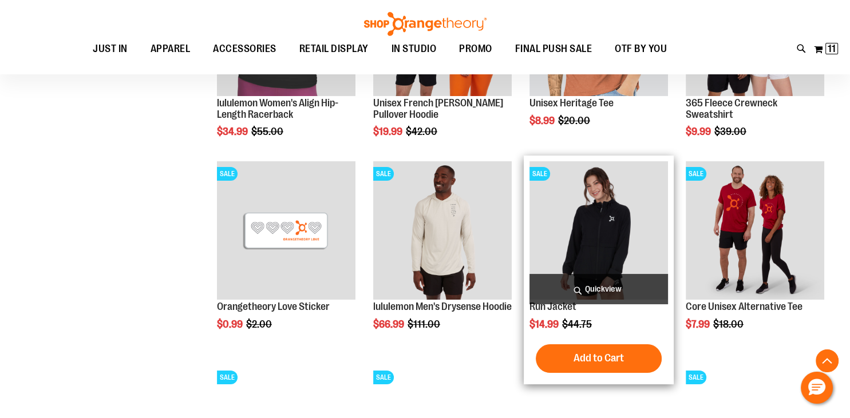
click at [608, 258] on img "product" at bounding box center [598, 230] width 139 height 139
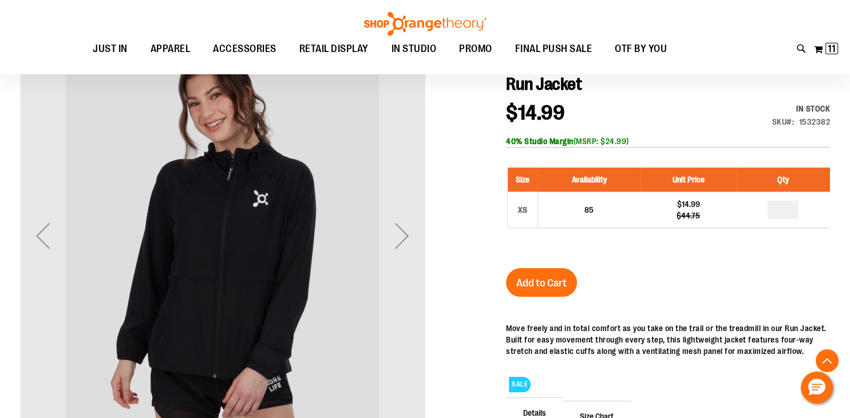
scroll to position [124, 0]
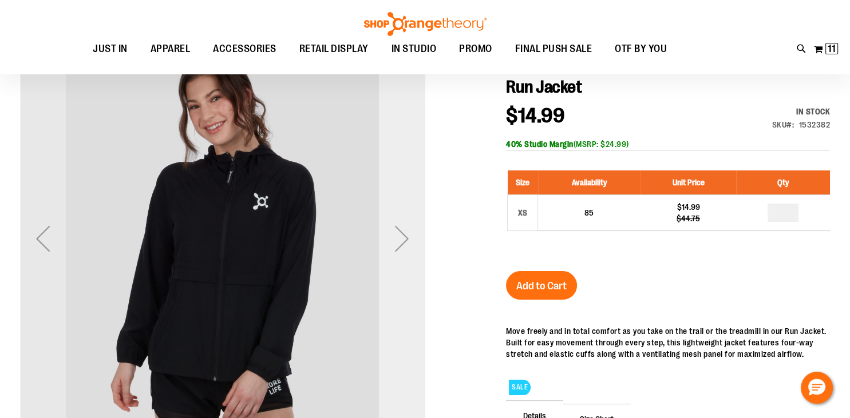
click at [404, 239] on div "Next" at bounding box center [402, 239] width 46 height 46
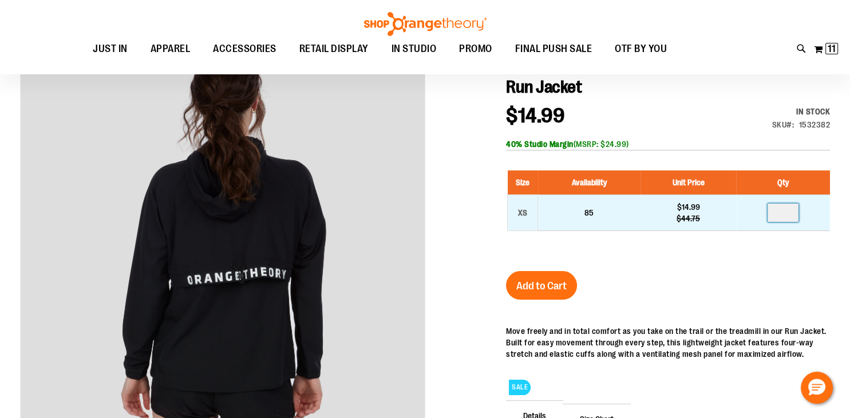
click at [789, 212] on input "number" at bounding box center [783, 213] width 31 height 18
type input "*"
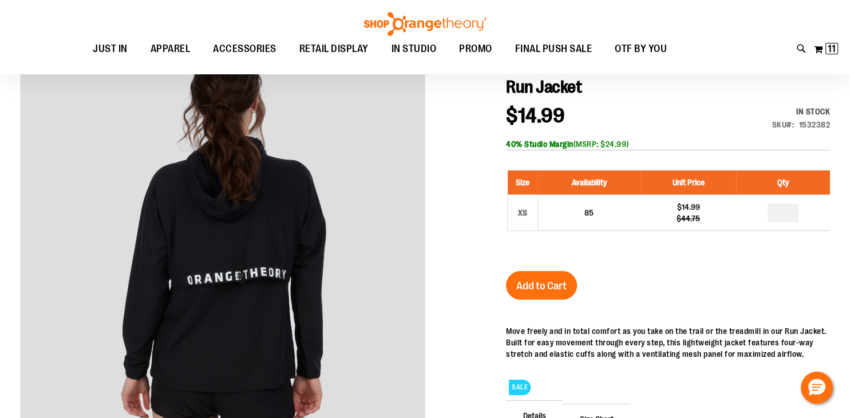
click at [762, 262] on div "Run Jacket $14.99 Regular Price $44.75 In stock Only %1 left SKU 1532382 40% St…" at bounding box center [668, 324] width 324 height 495
click at [555, 290] on span "Add to Cart" at bounding box center [541, 286] width 50 height 13
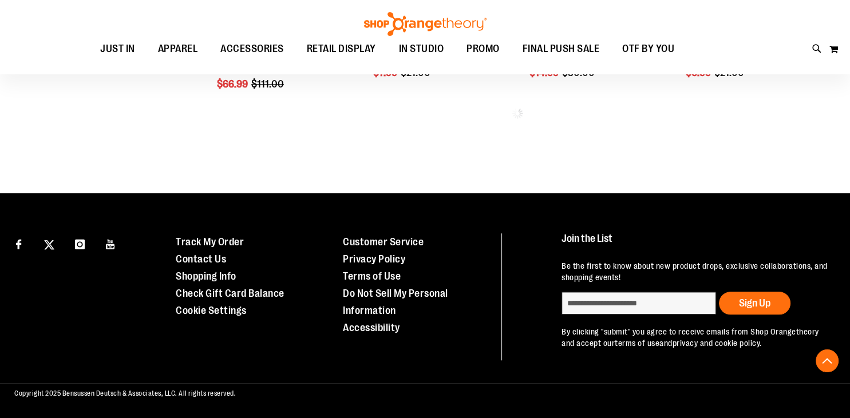
scroll to position [616, 0]
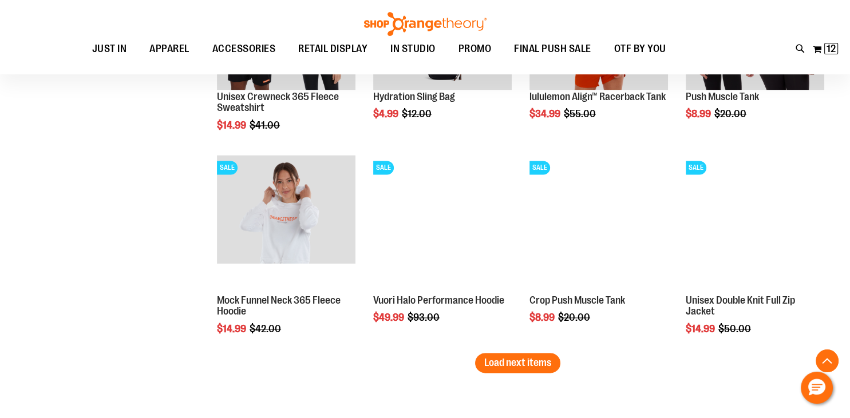
scroll to position [1589, 0]
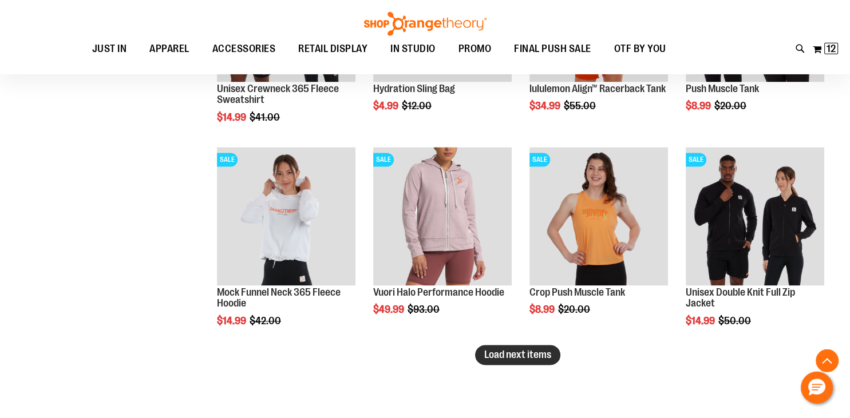
click at [541, 354] on span "Load next items" at bounding box center [517, 355] width 67 height 11
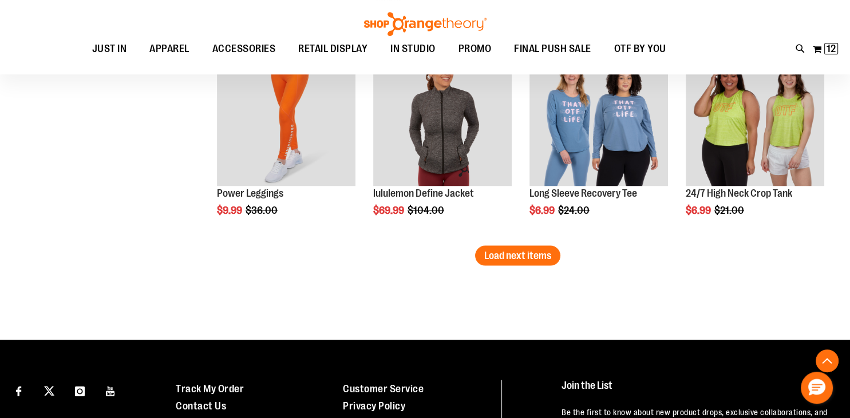
scroll to position [2320, 0]
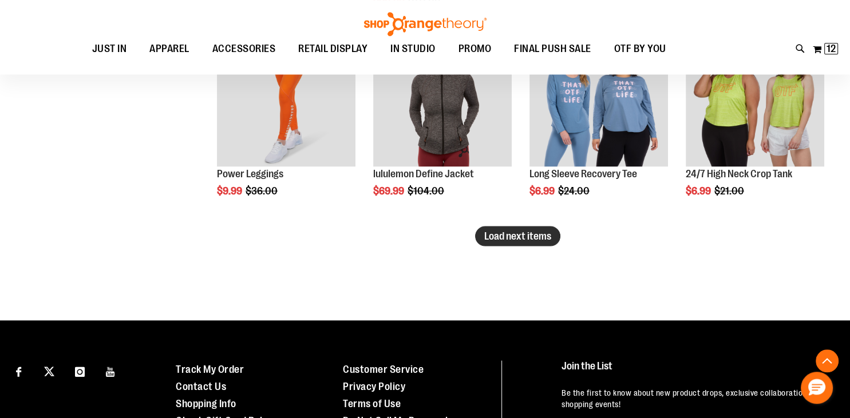
click at [539, 231] on span "Load next items" at bounding box center [517, 235] width 67 height 11
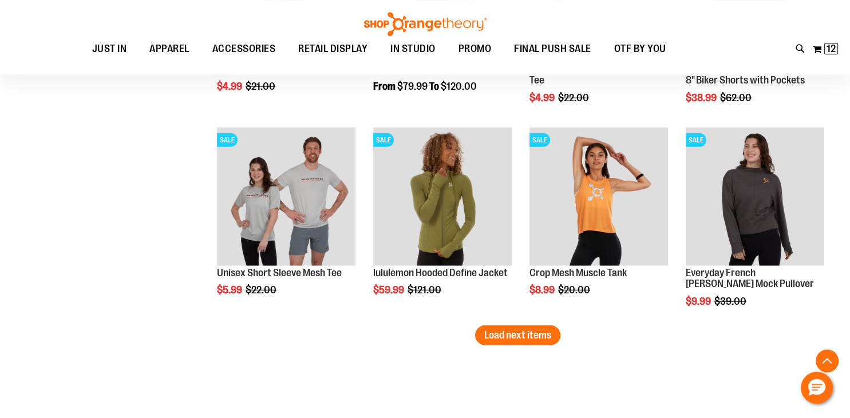
scroll to position [2836, 0]
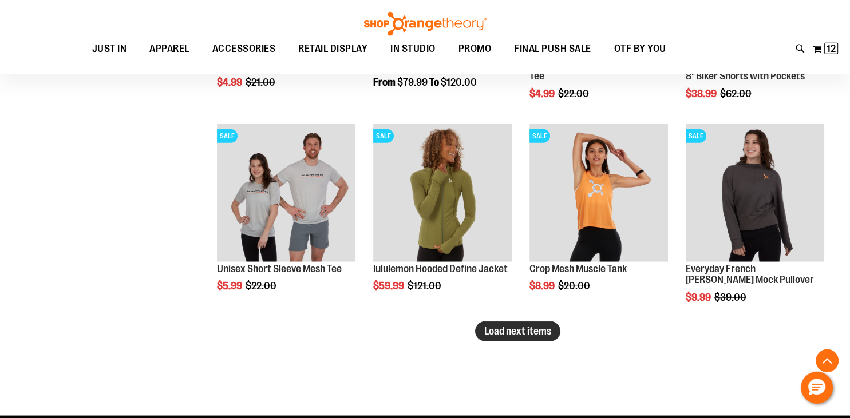
click at [521, 331] on span "Load next items" at bounding box center [517, 331] width 67 height 11
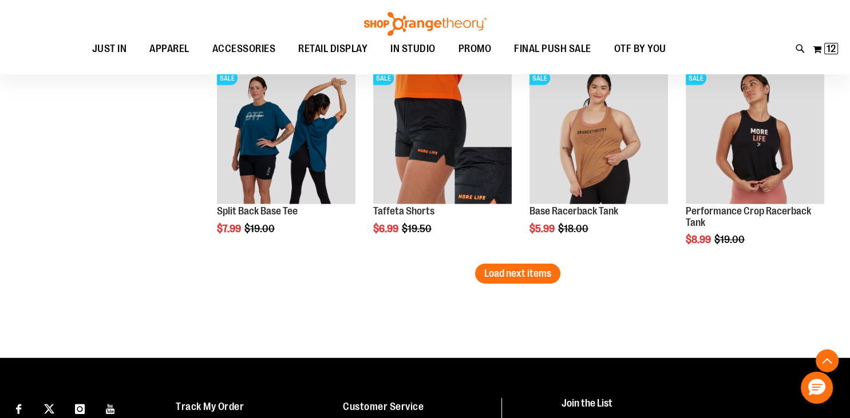
scroll to position [3533, 0]
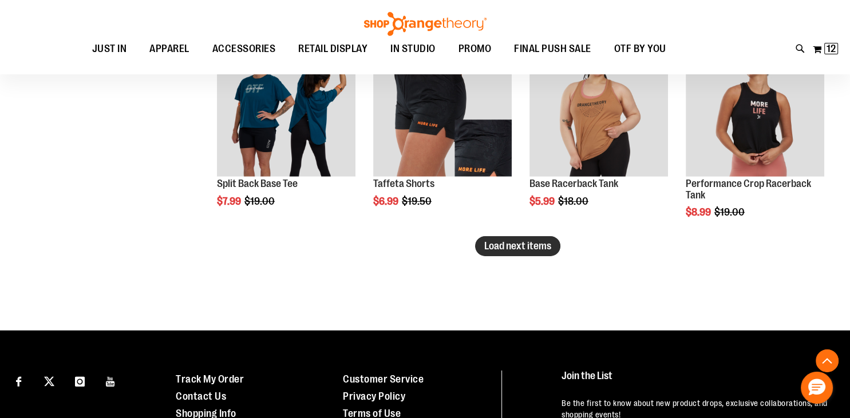
click at [542, 249] on span "Load next items" at bounding box center [517, 245] width 67 height 11
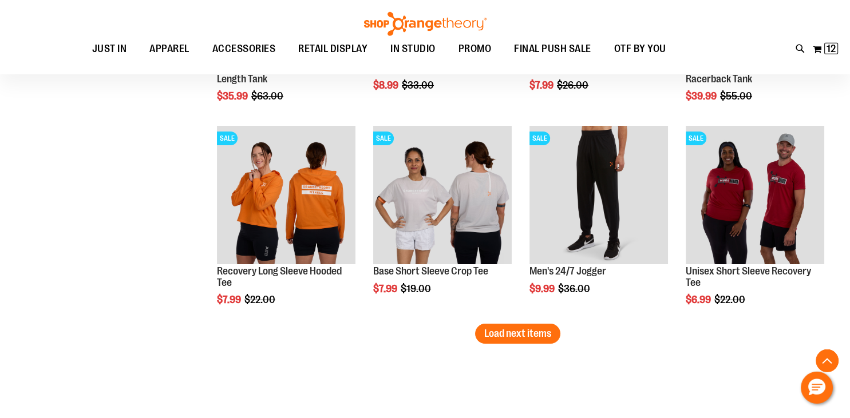
scroll to position [4061, 0]
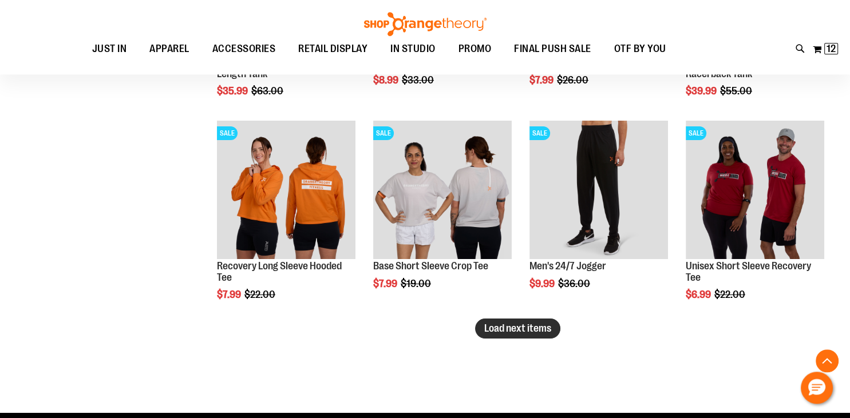
click at [503, 329] on span "Load next items" at bounding box center [517, 328] width 67 height 11
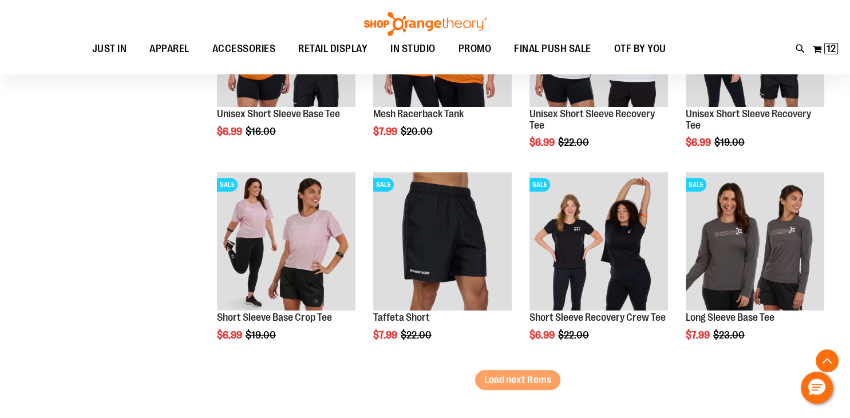
scroll to position [4693, 0]
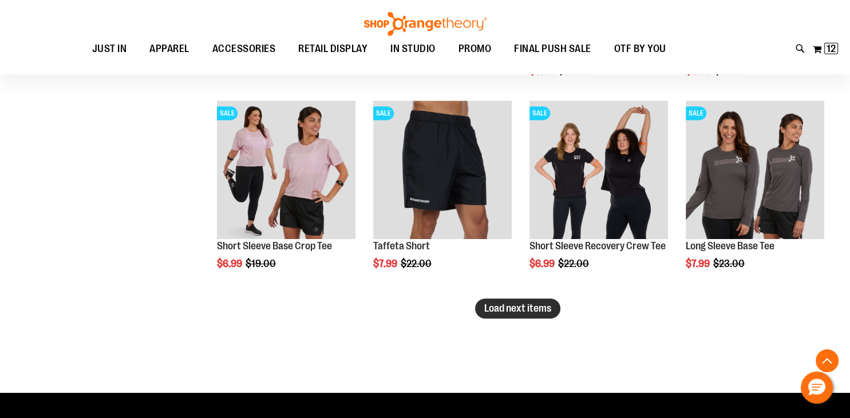
click at [523, 306] on span "Load next items" at bounding box center [517, 308] width 67 height 11
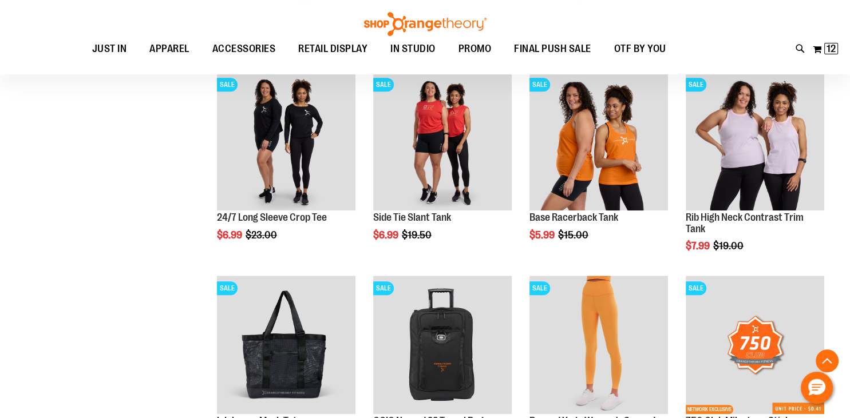
scroll to position [5302, 0]
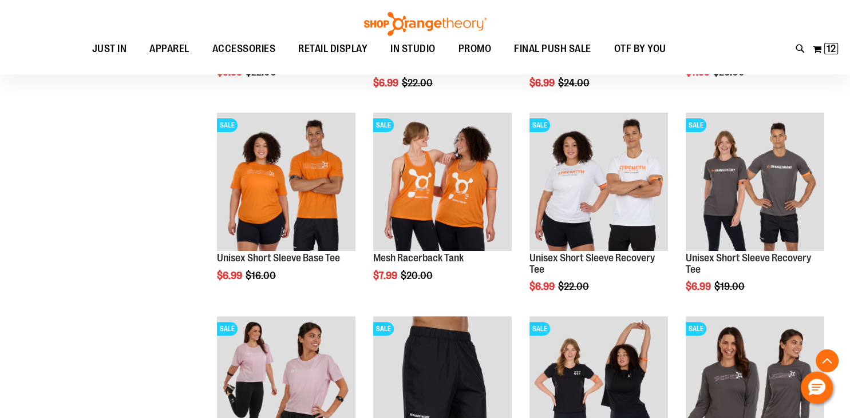
scroll to position [3985, 0]
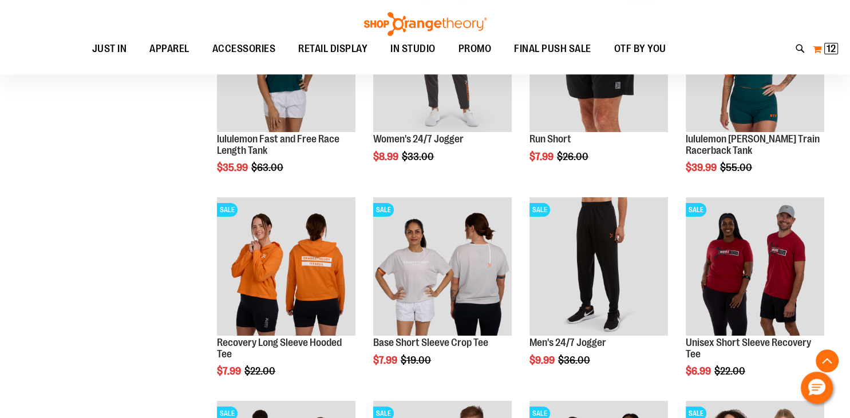
click at [823, 51] on button "My Cart 12 12 items" at bounding box center [825, 49] width 26 height 18
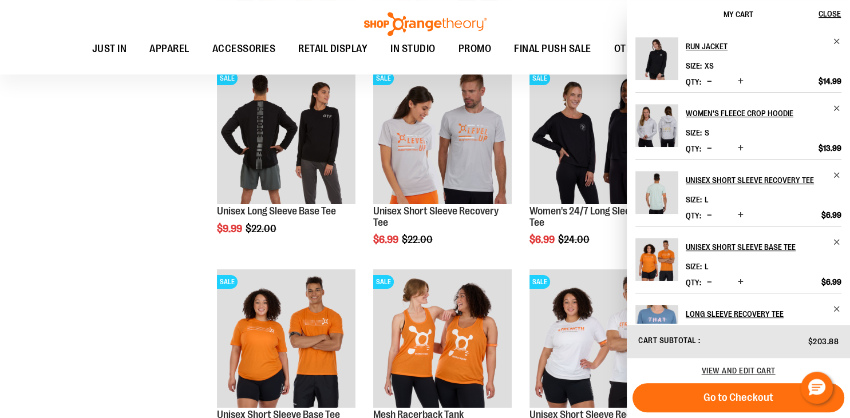
scroll to position [4360, 0]
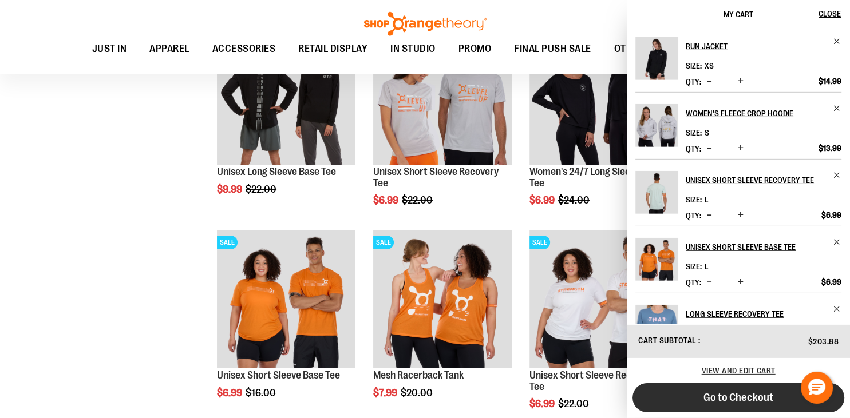
click at [711, 402] on span "Go to Checkout" at bounding box center [738, 397] width 70 height 13
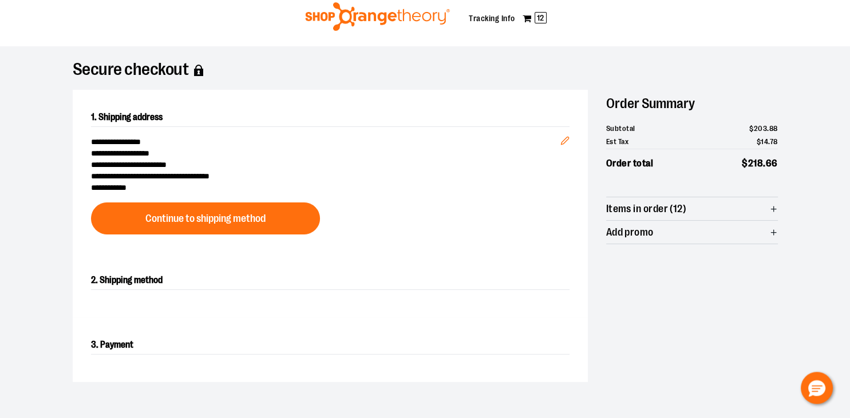
scroll to position [33, 0]
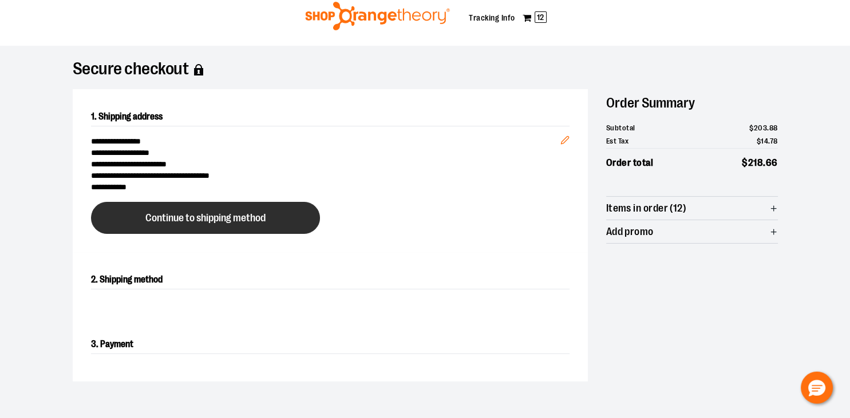
click at [284, 209] on button "Continue to shipping method" at bounding box center [205, 218] width 229 height 32
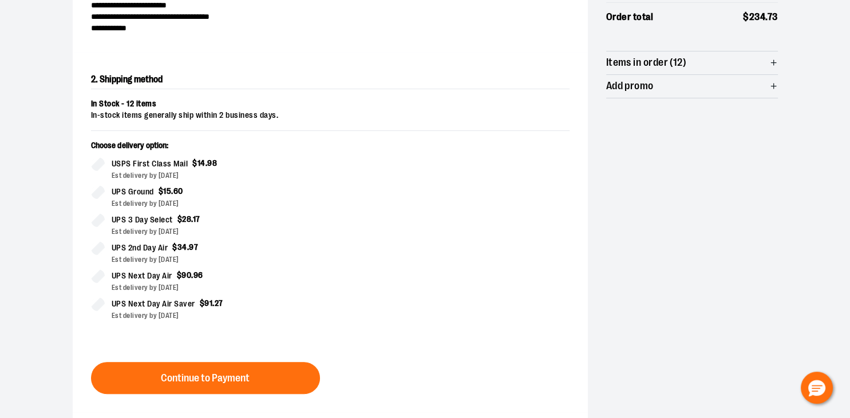
scroll to position [195, 0]
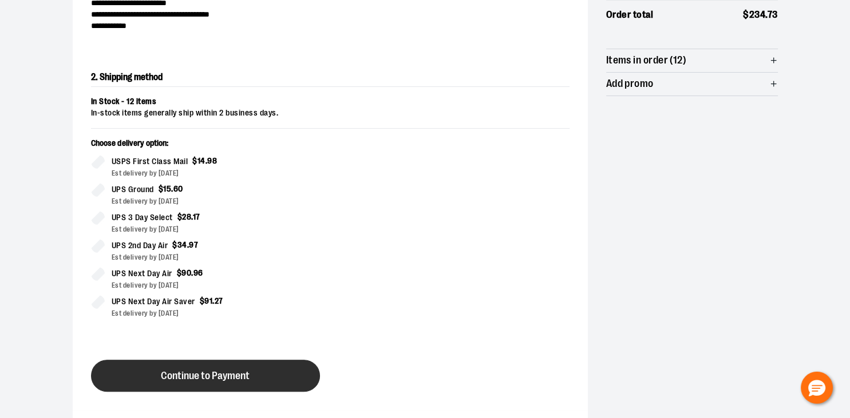
click at [250, 365] on button "Continue to Payment" at bounding box center [205, 376] width 229 height 32
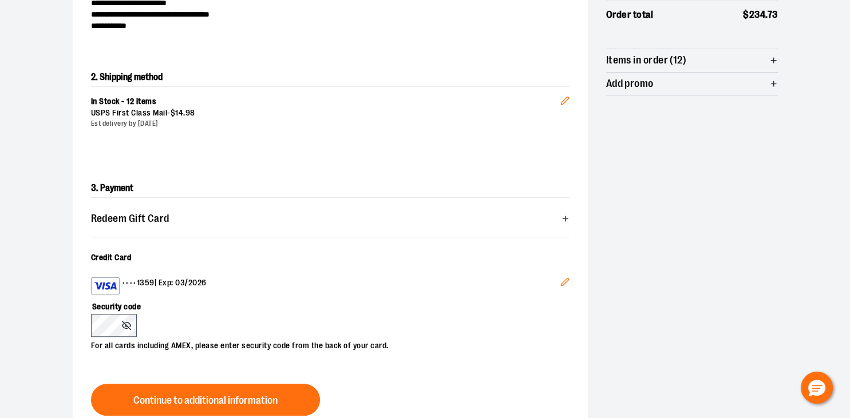
click at [561, 279] on icon "Edit" at bounding box center [564, 282] width 9 height 9
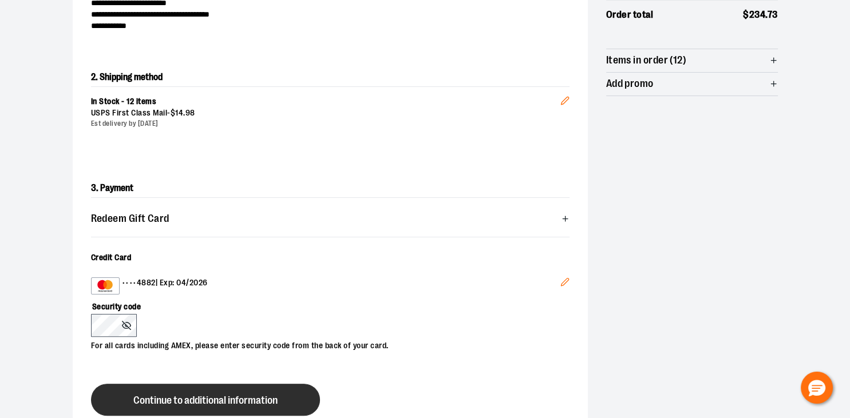
click at [134, 398] on span "Continue to additional information" at bounding box center [205, 401] width 144 height 11
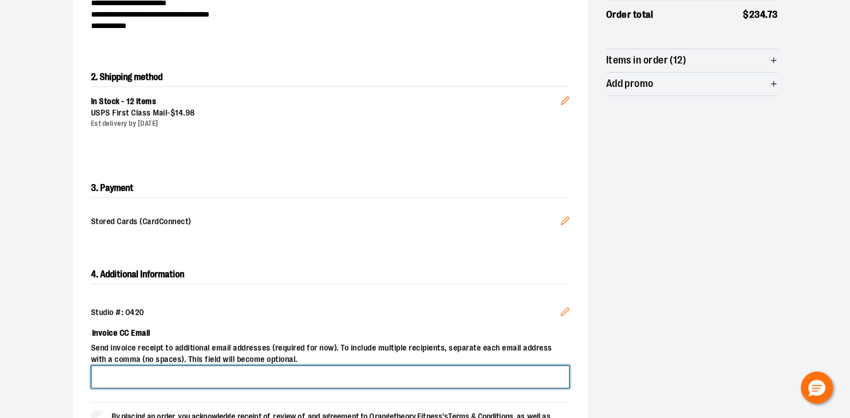
click at [141, 371] on input "Invoice CC Email" at bounding box center [330, 377] width 478 height 23
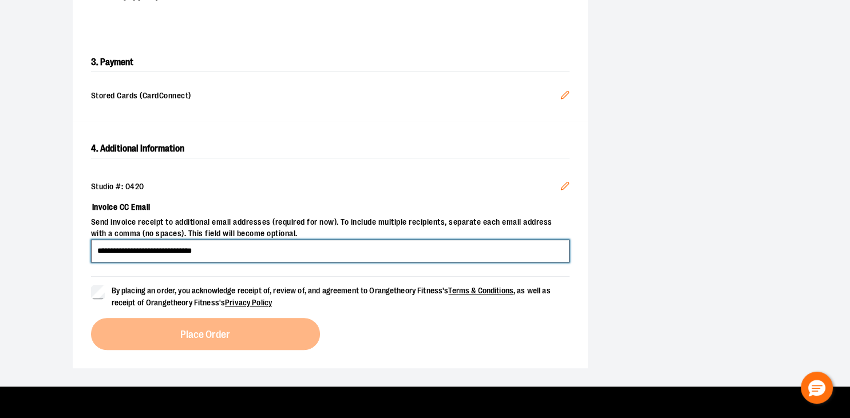
scroll to position [326, 0]
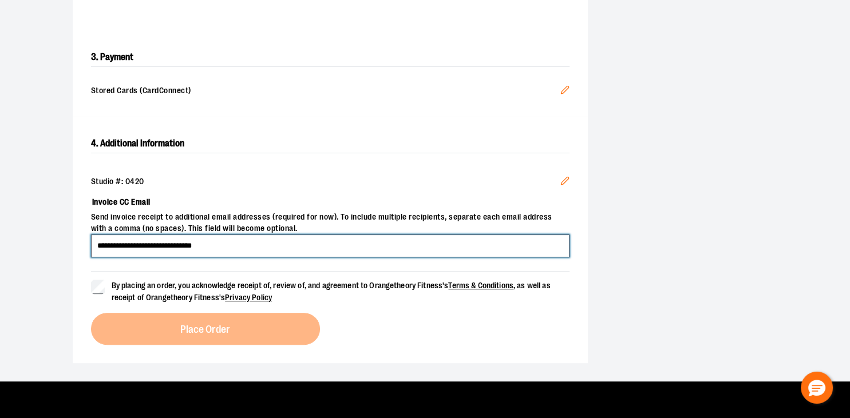
type input "**********"
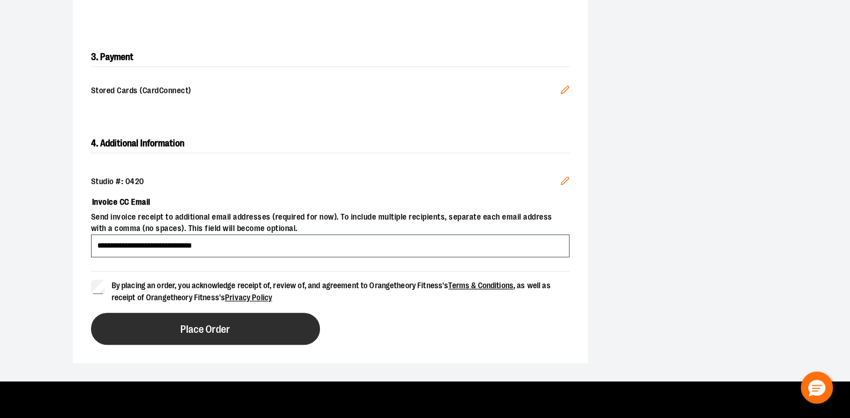
click at [159, 322] on button "Place Order" at bounding box center [205, 329] width 229 height 32
